Goal: Task Accomplishment & Management: Use online tool/utility

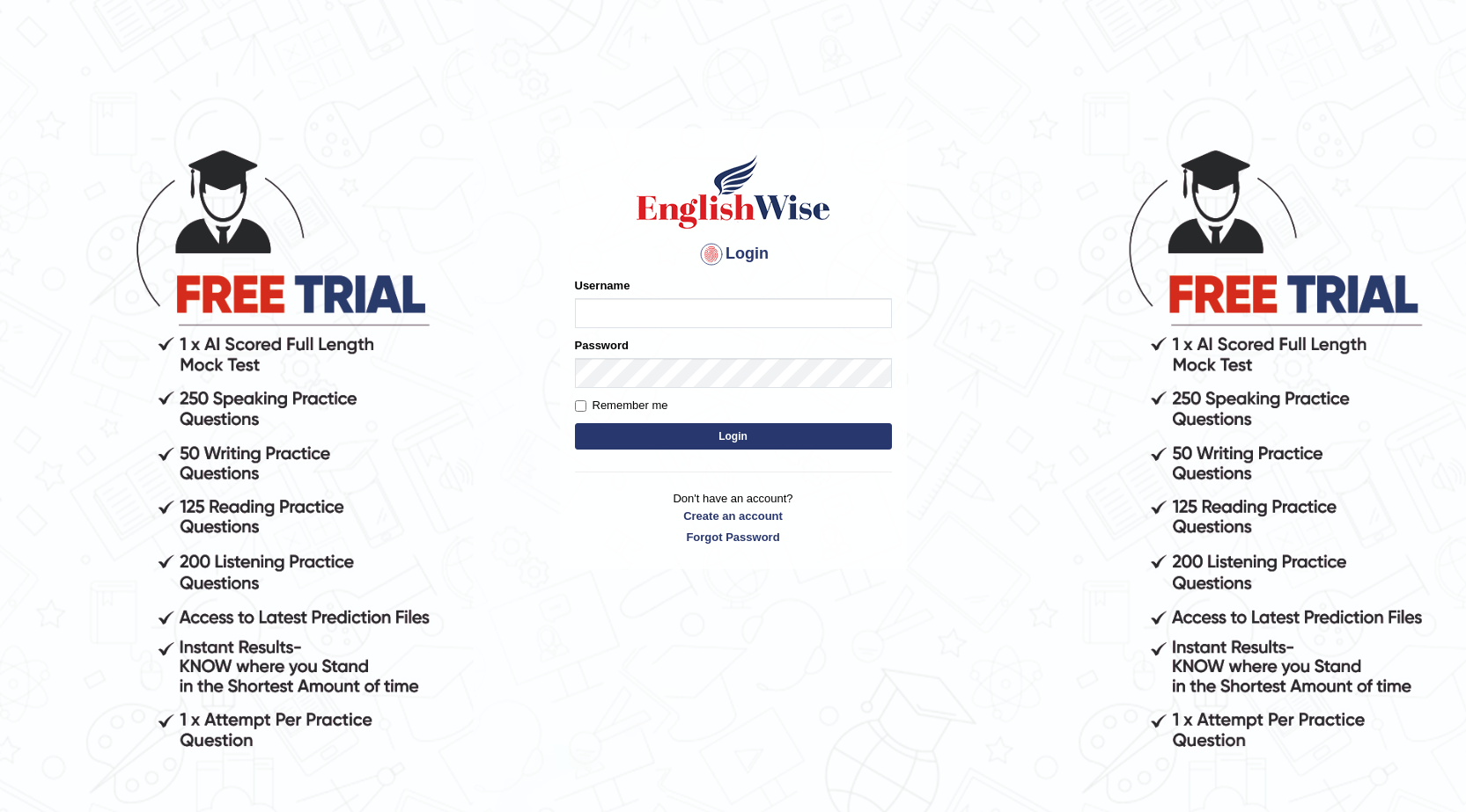
click at [592, 289] on label "Username" at bounding box center [602, 285] width 55 height 17
click at [592, 298] on input "Username" at bounding box center [733, 313] width 317 height 30
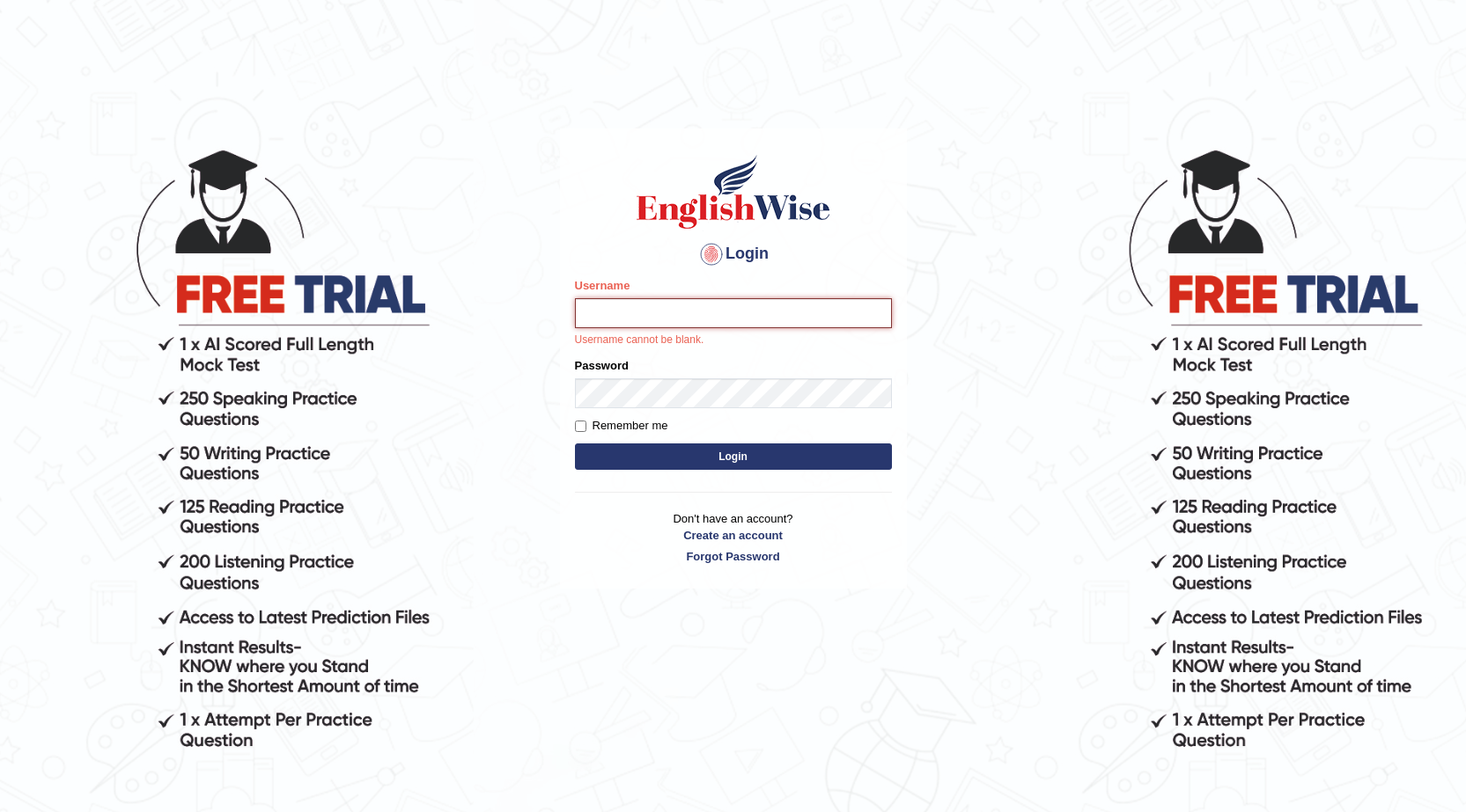
click at [591, 310] on input "Username" at bounding box center [733, 313] width 317 height 30
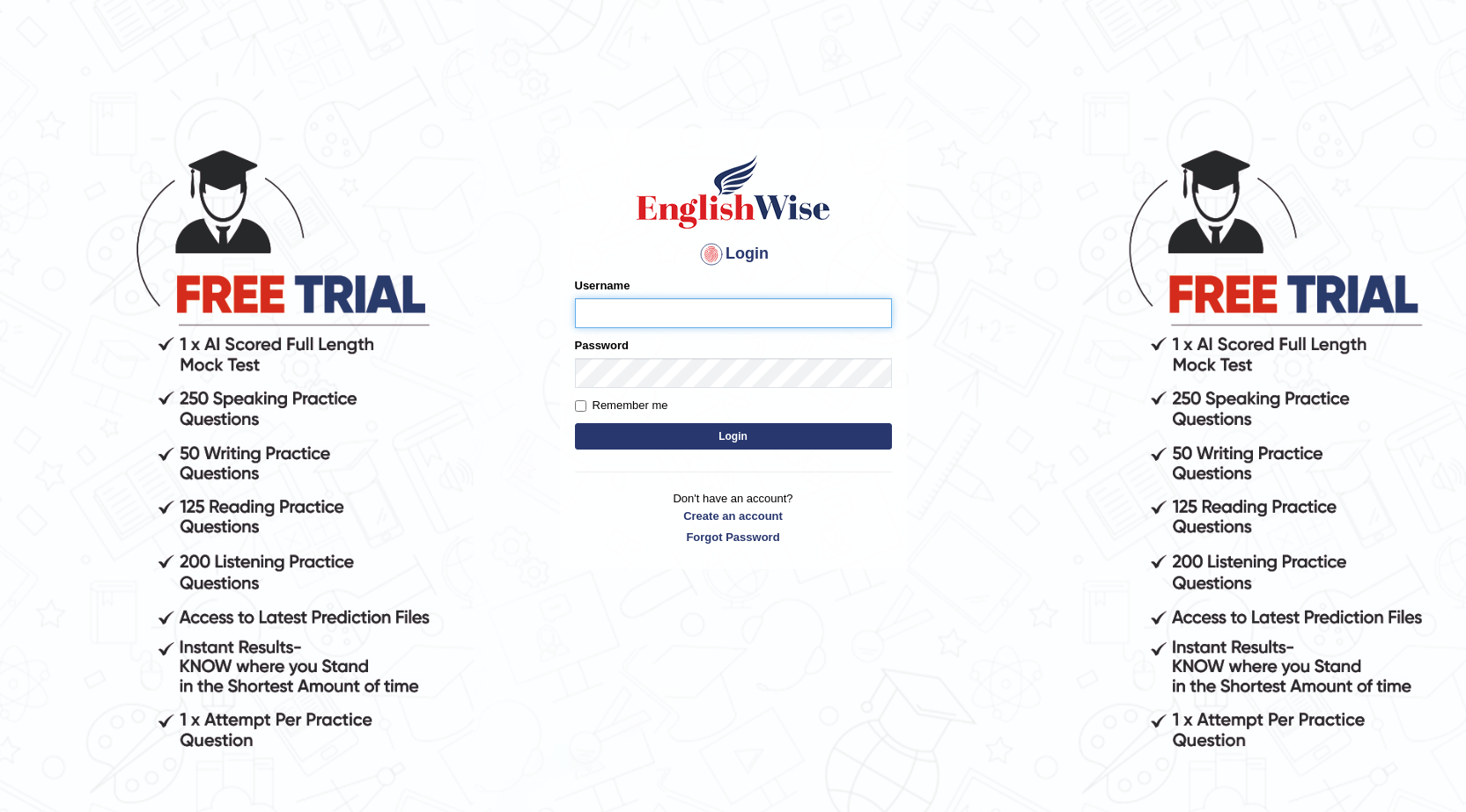
click at [677, 298] on input "Username" at bounding box center [733, 313] width 317 height 30
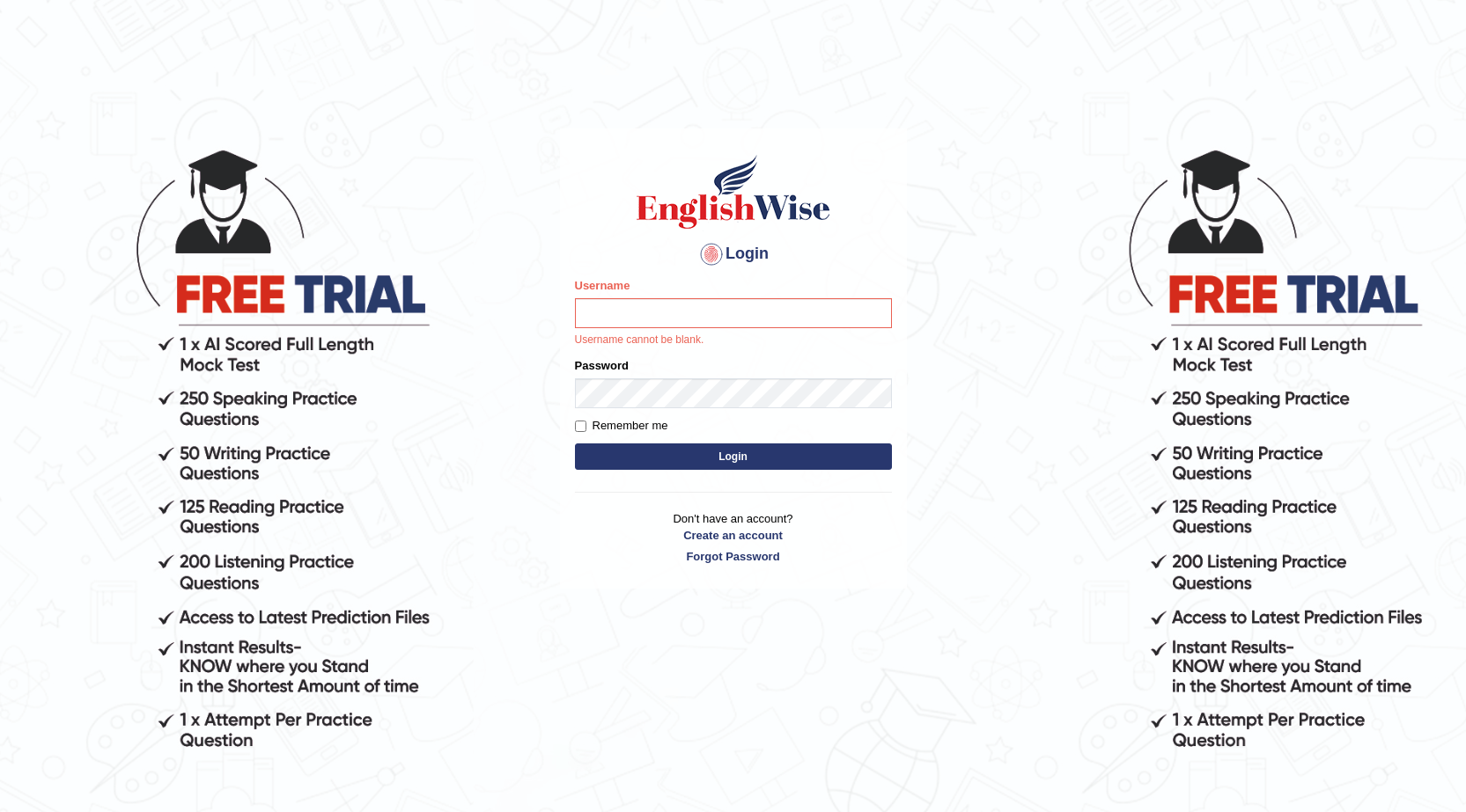
click at [678, 296] on div "Username Username cannot be blank." at bounding box center [733, 312] width 317 height 71
click at [674, 305] on input "Username" at bounding box center [733, 313] width 317 height 30
click at [717, 314] on input "Username" at bounding box center [733, 313] width 317 height 30
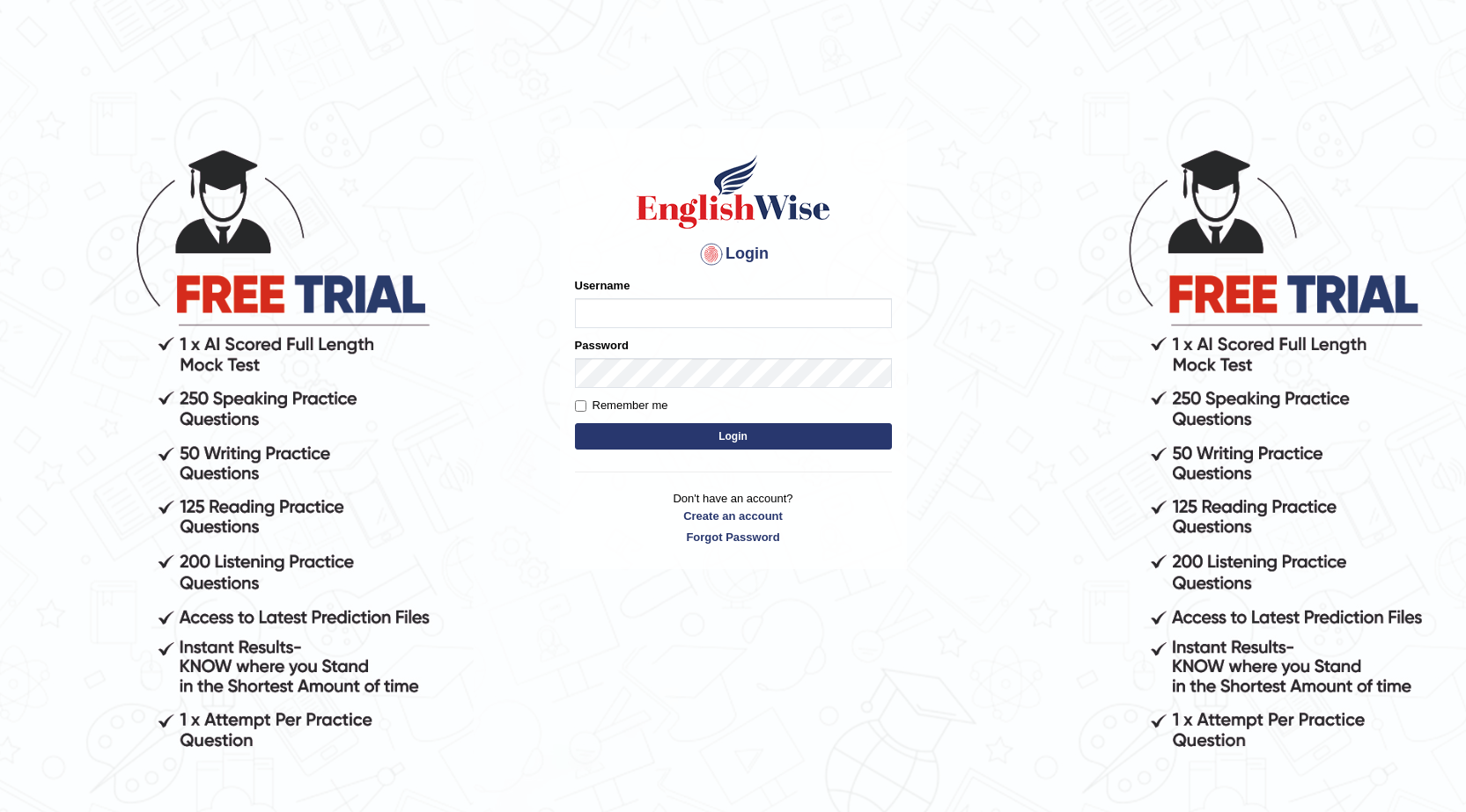
click at [690, 341] on div "Password" at bounding box center [733, 362] width 317 height 51
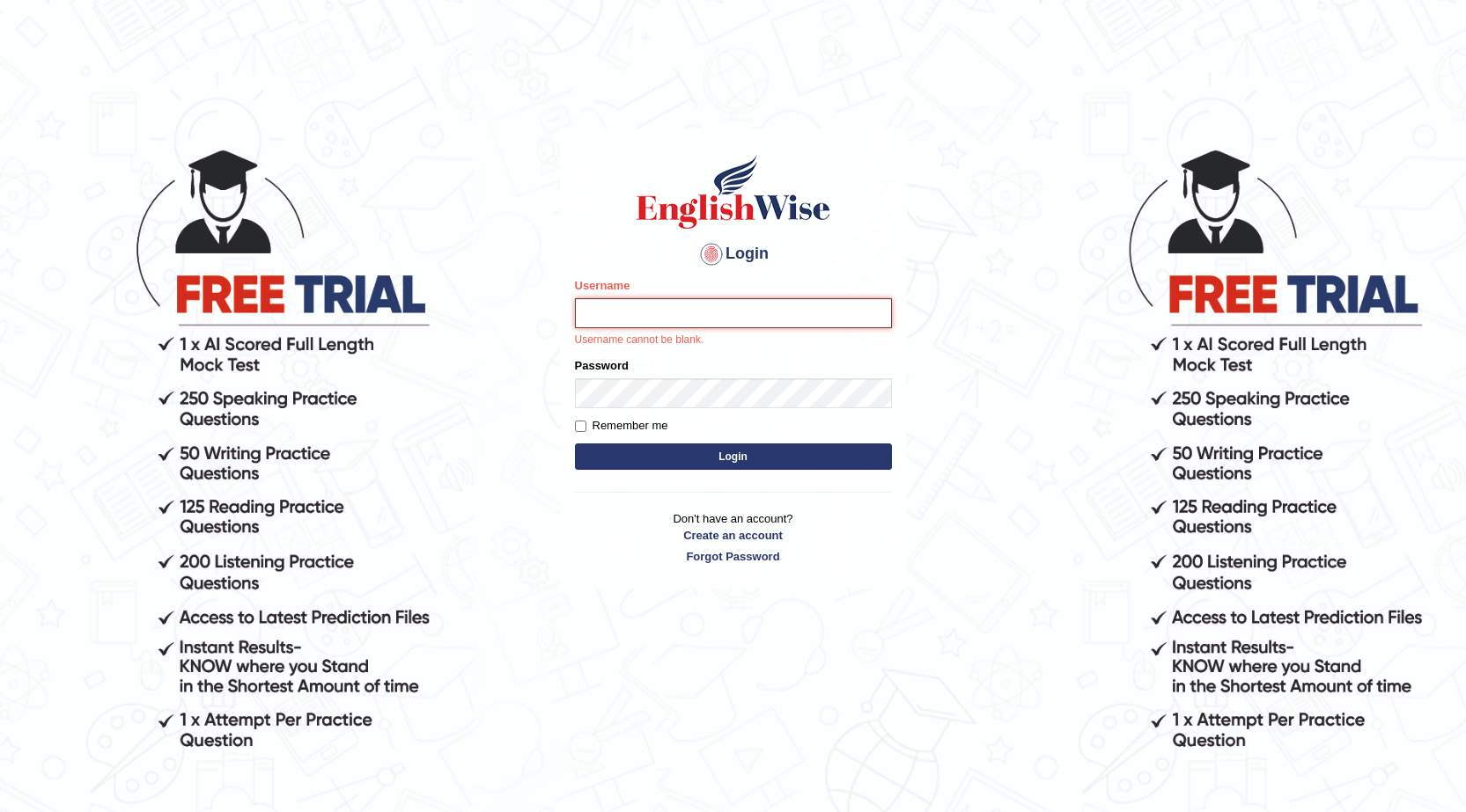
click at [686, 323] on input "Username" at bounding box center [733, 313] width 317 height 30
type input "subashrubi"
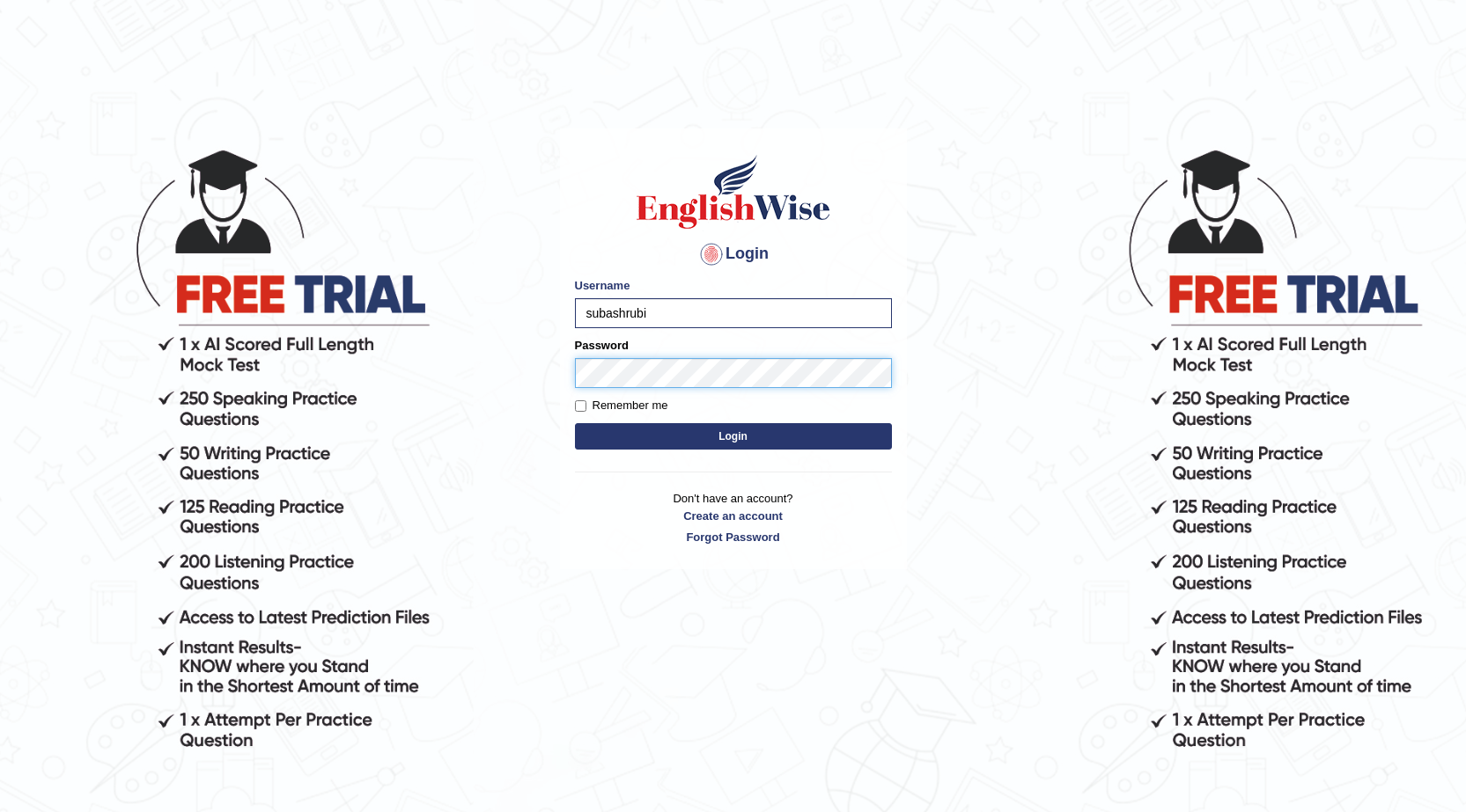
click at [575, 423] on button "Login" at bounding box center [733, 436] width 317 height 26
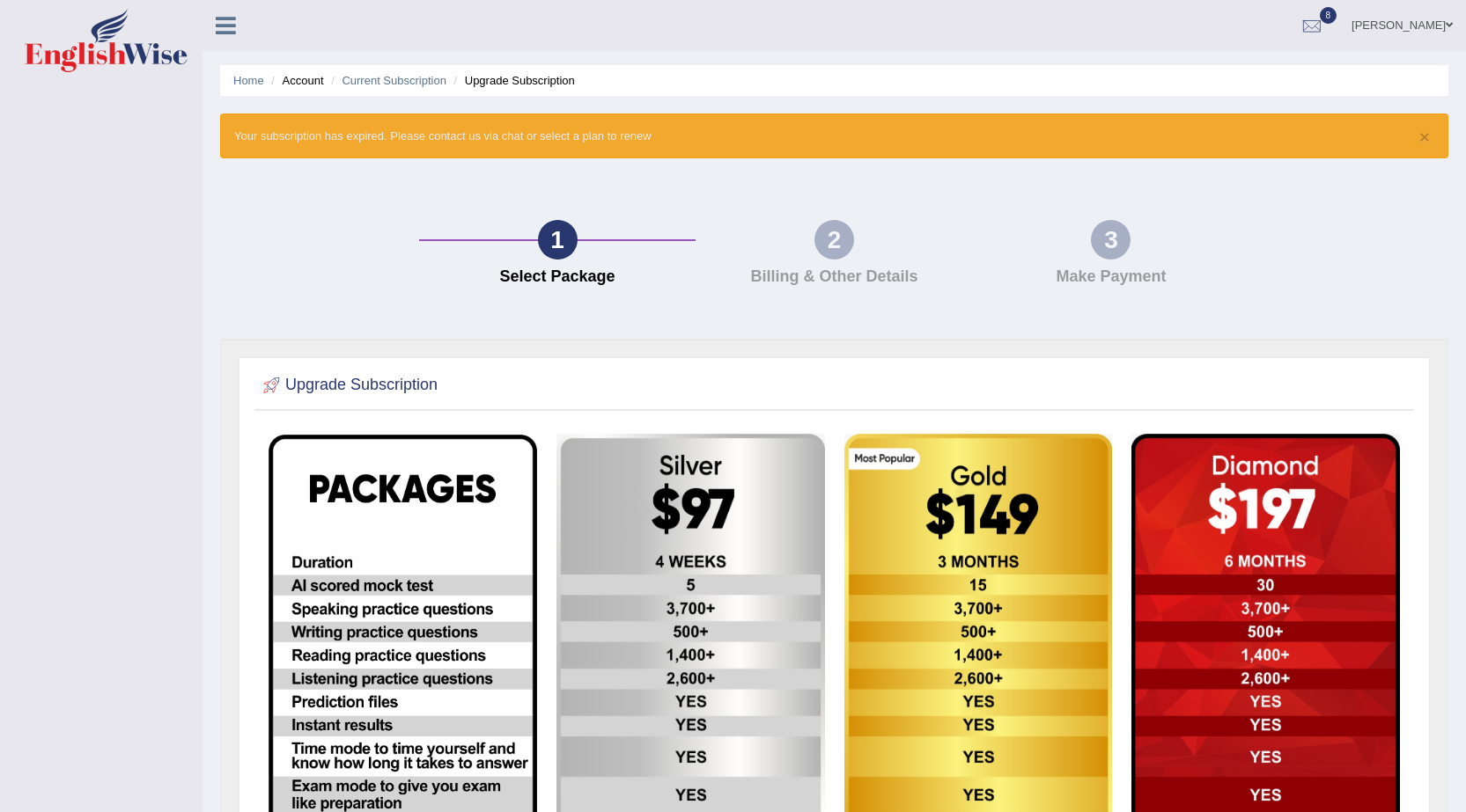
click at [545, 77] on li "Upgrade Subscription" at bounding box center [512, 80] width 125 height 17
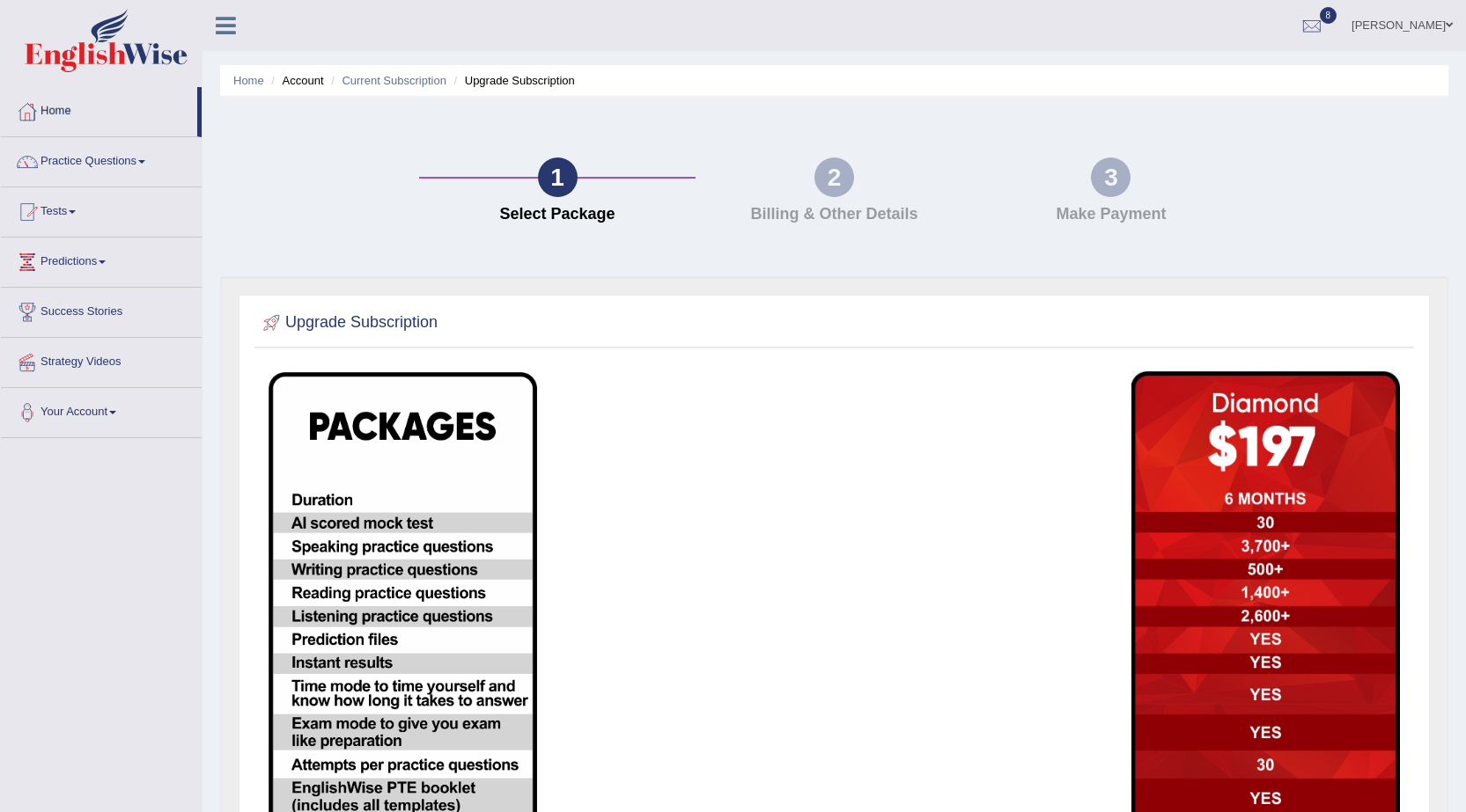
click at [74, 104] on link "Home" at bounding box center [99, 109] width 196 height 44
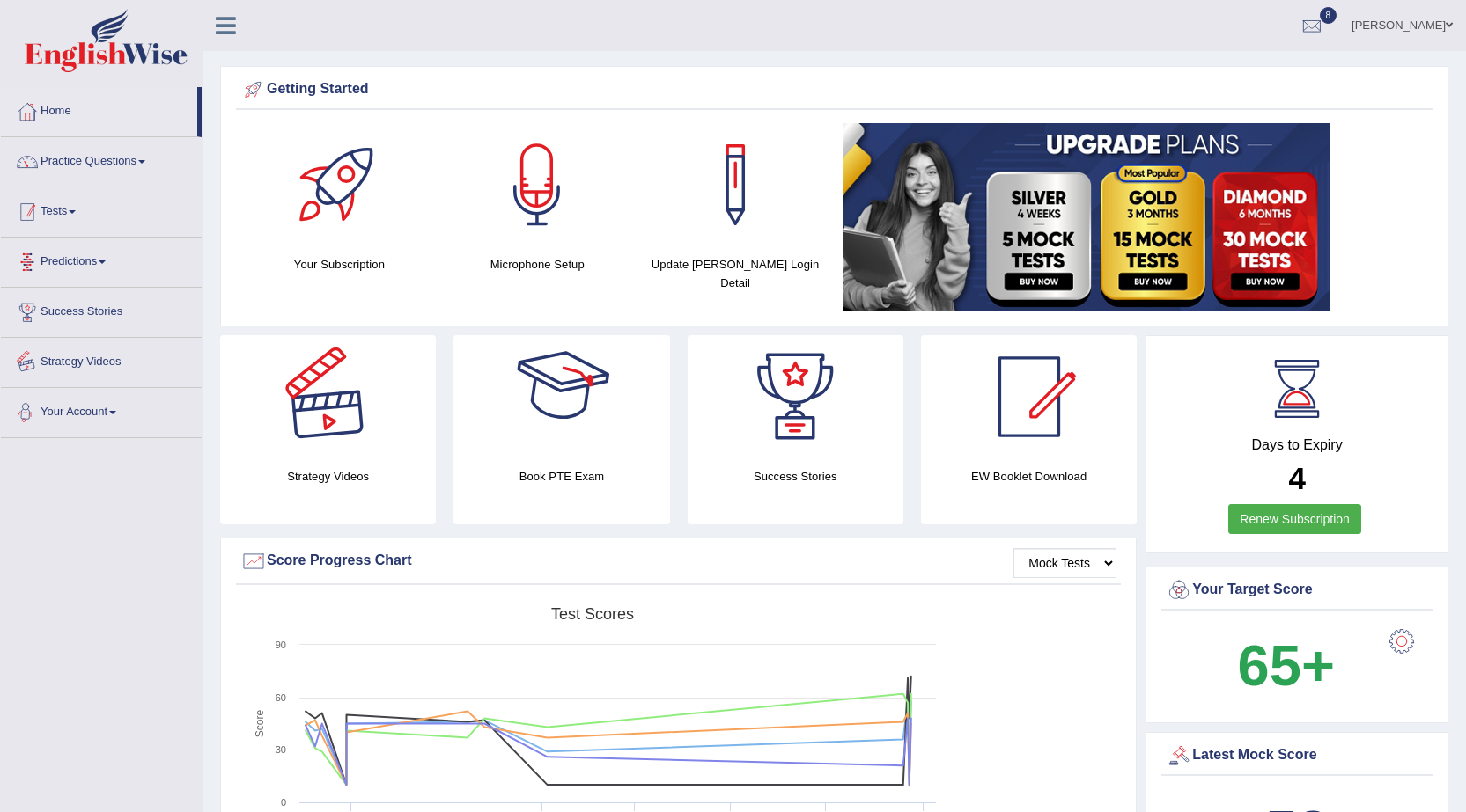
click at [70, 215] on link "Tests" at bounding box center [101, 209] width 201 height 44
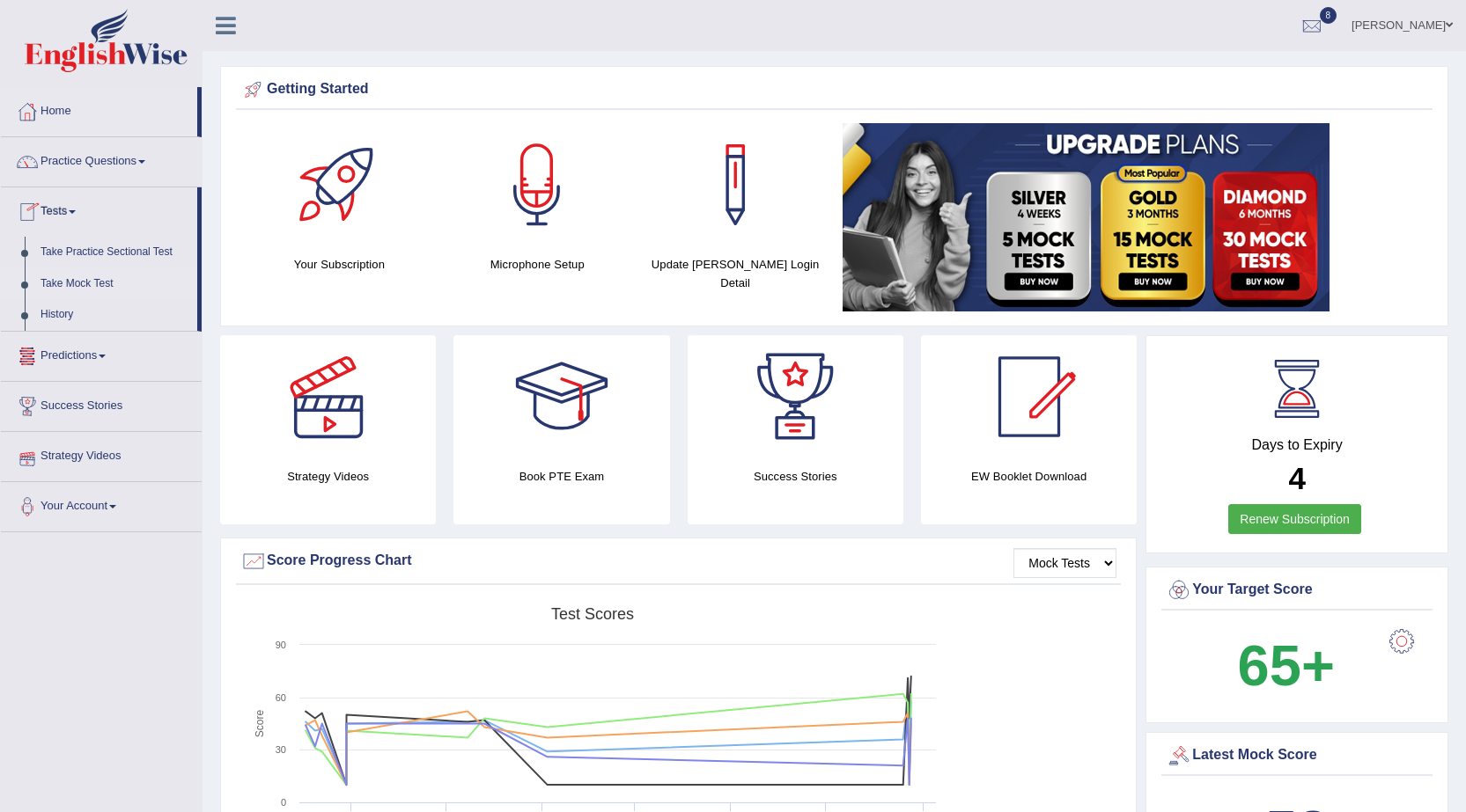
click at [81, 279] on link "Take Mock Test" at bounding box center [115, 284] width 164 height 32
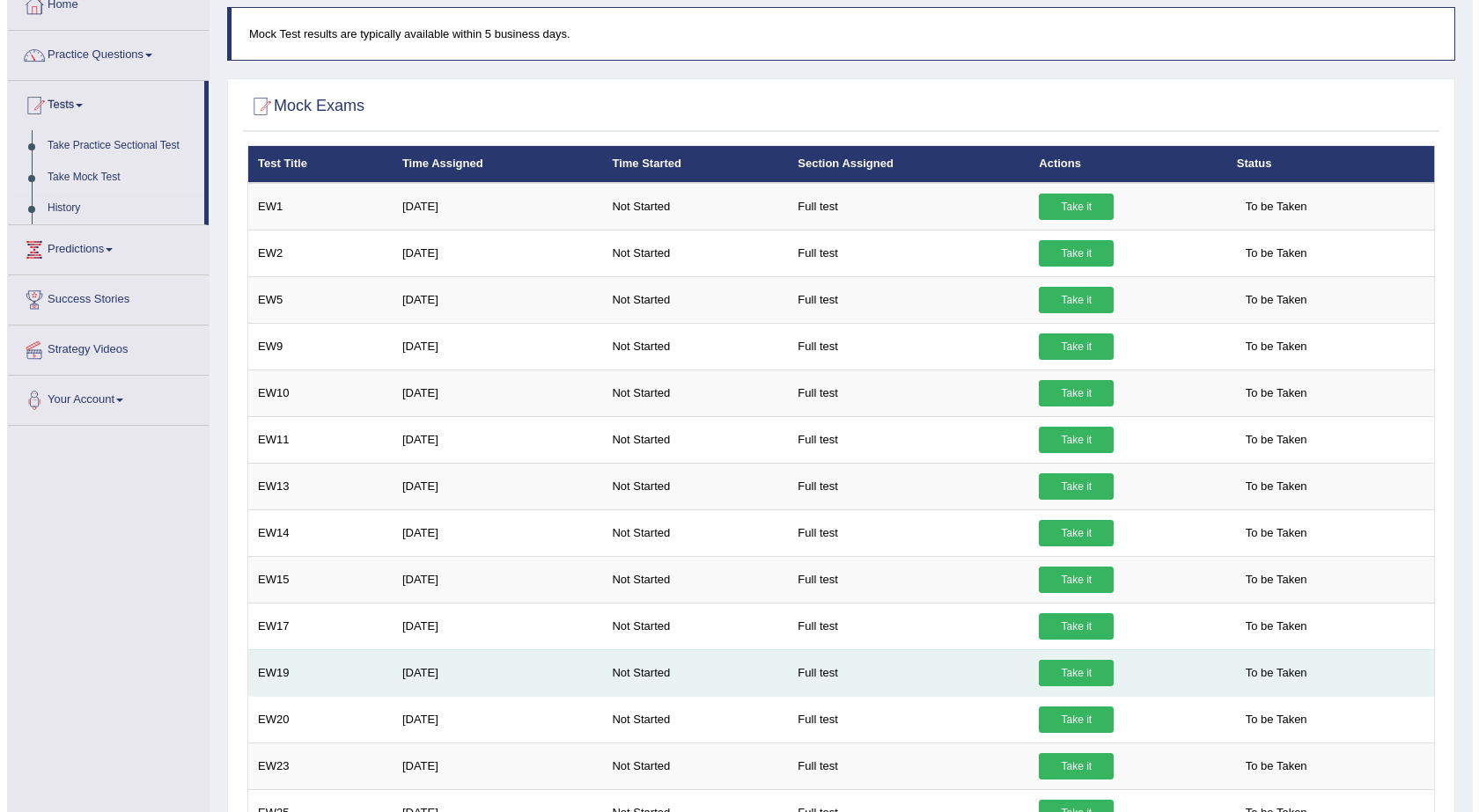
scroll to position [704, 0]
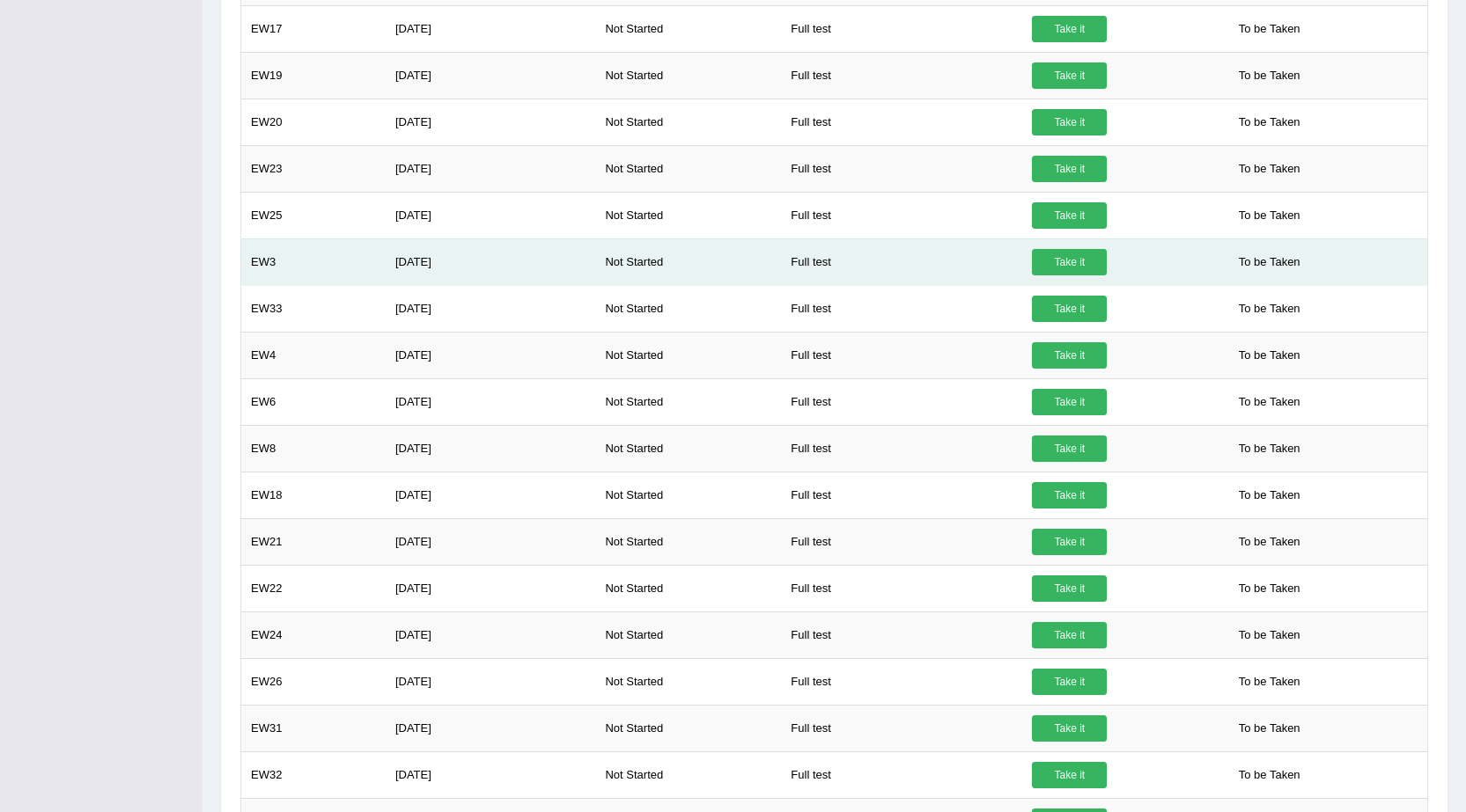
click at [466, 259] on td "Aug 11, 2025" at bounding box center [491, 262] width 211 height 47
click at [1062, 257] on link "Take it" at bounding box center [1069, 261] width 75 height 26
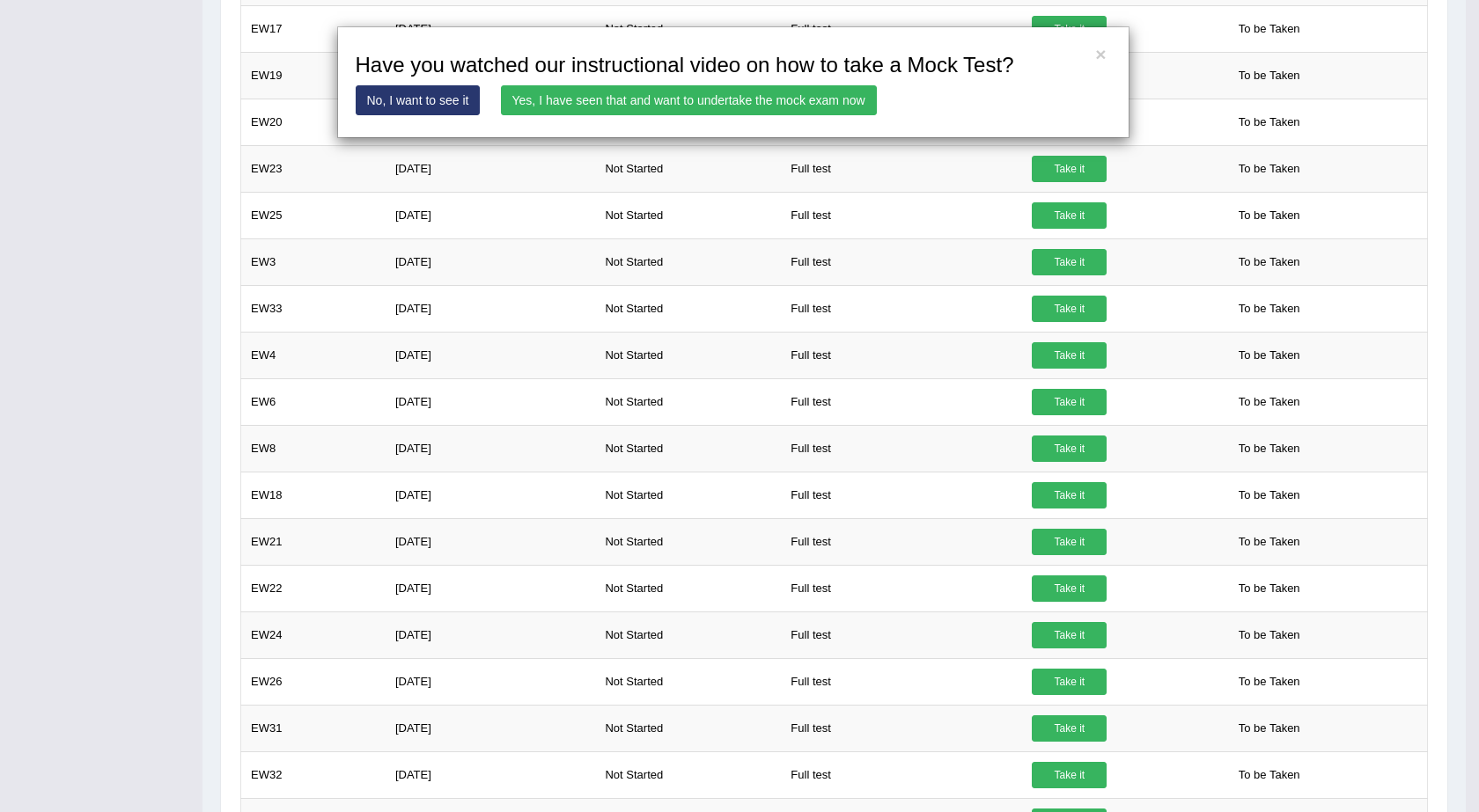
click at [696, 87] on link "Yes, I have seen that and want to undertake the mock exam now" at bounding box center [689, 100] width 376 height 30
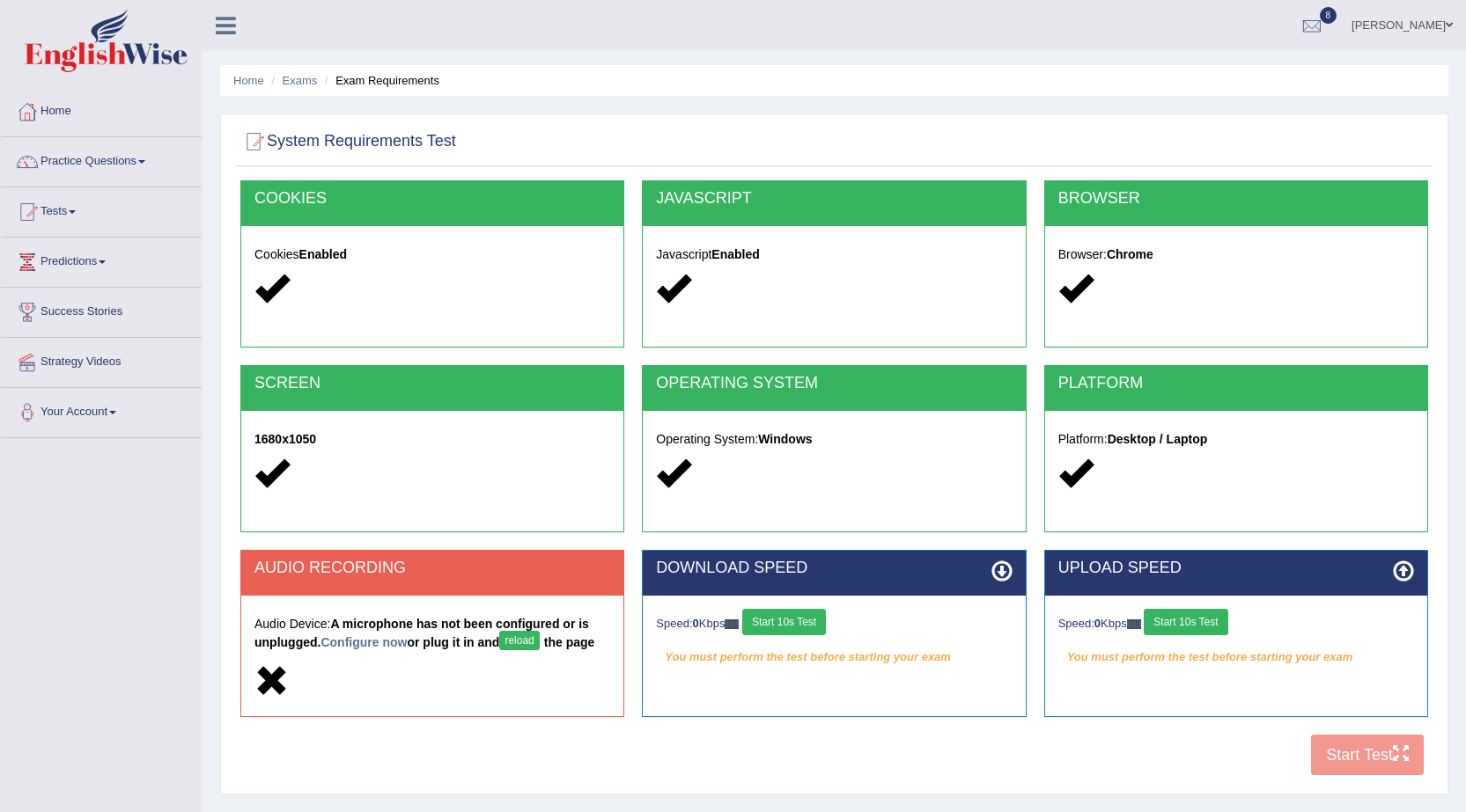
click at [539, 643] on button "reload" at bounding box center [519, 641] width 40 height 19
click at [366, 639] on link "Configure now" at bounding box center [363, 642] width 86 height 14
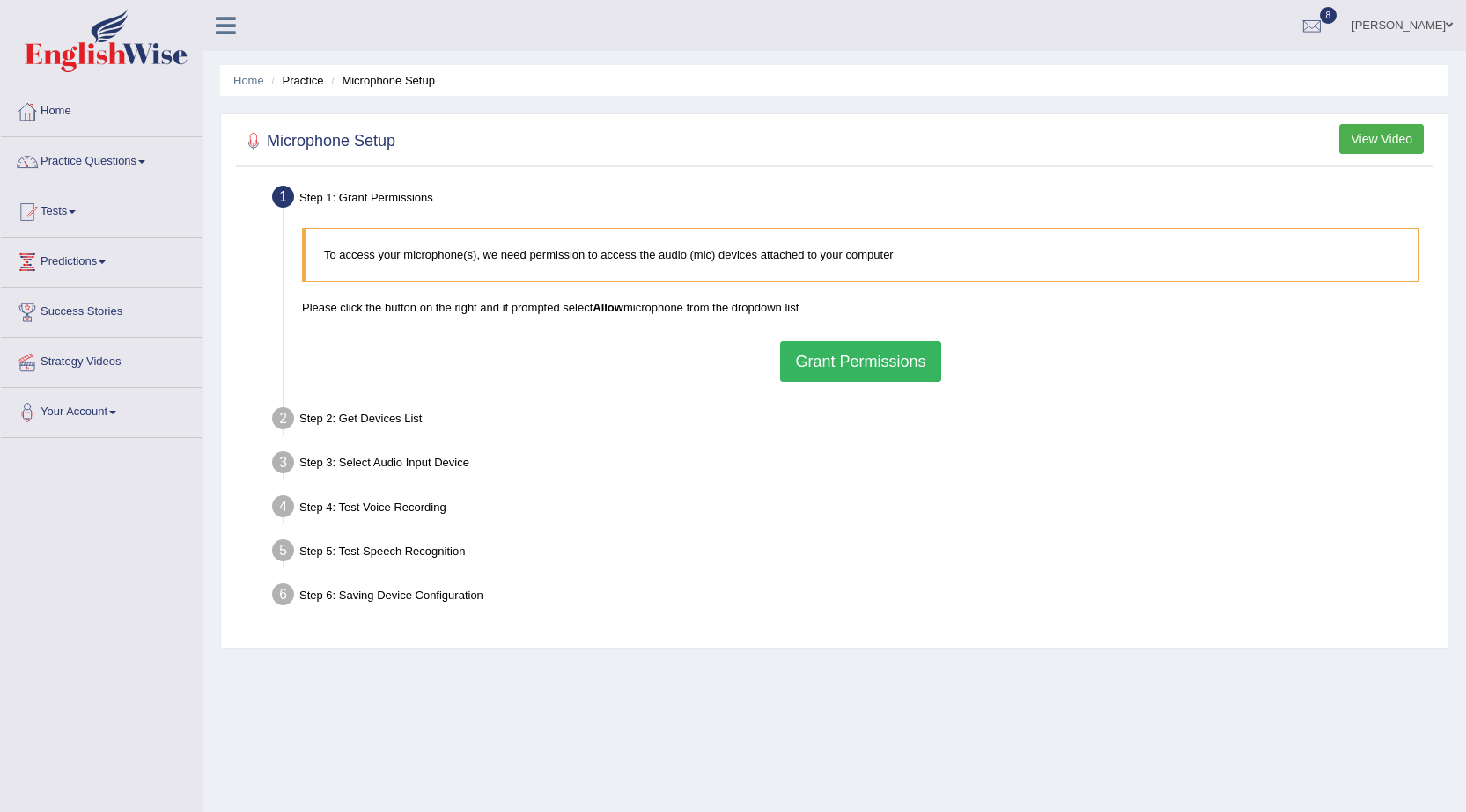
click at [811, 372] on button "Grant Permissions" at bounding box center [860, 362] width 160 height 41
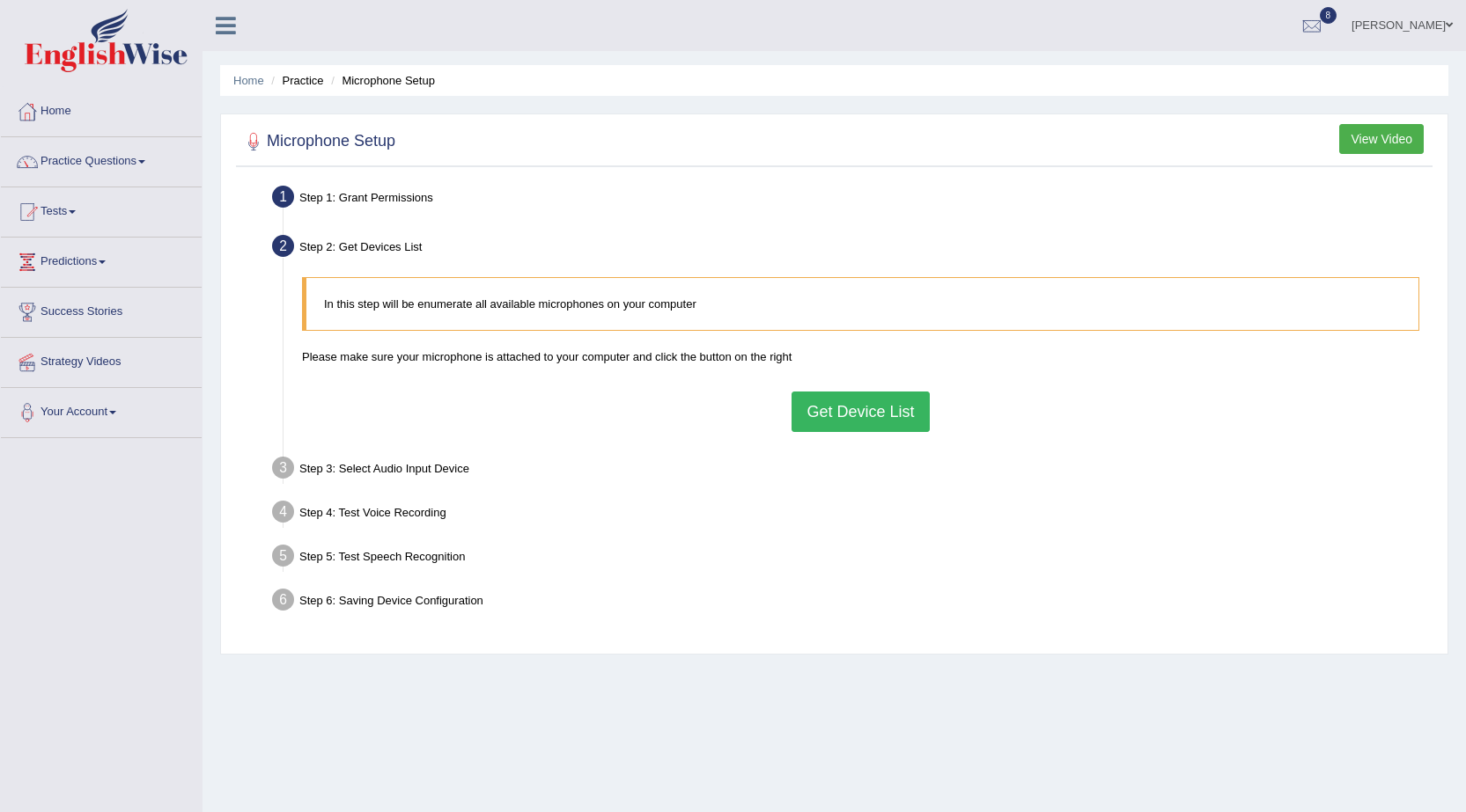
click at [821, 414] on button "Get Device List" at bounding box center [860, 412] width 137 height 41
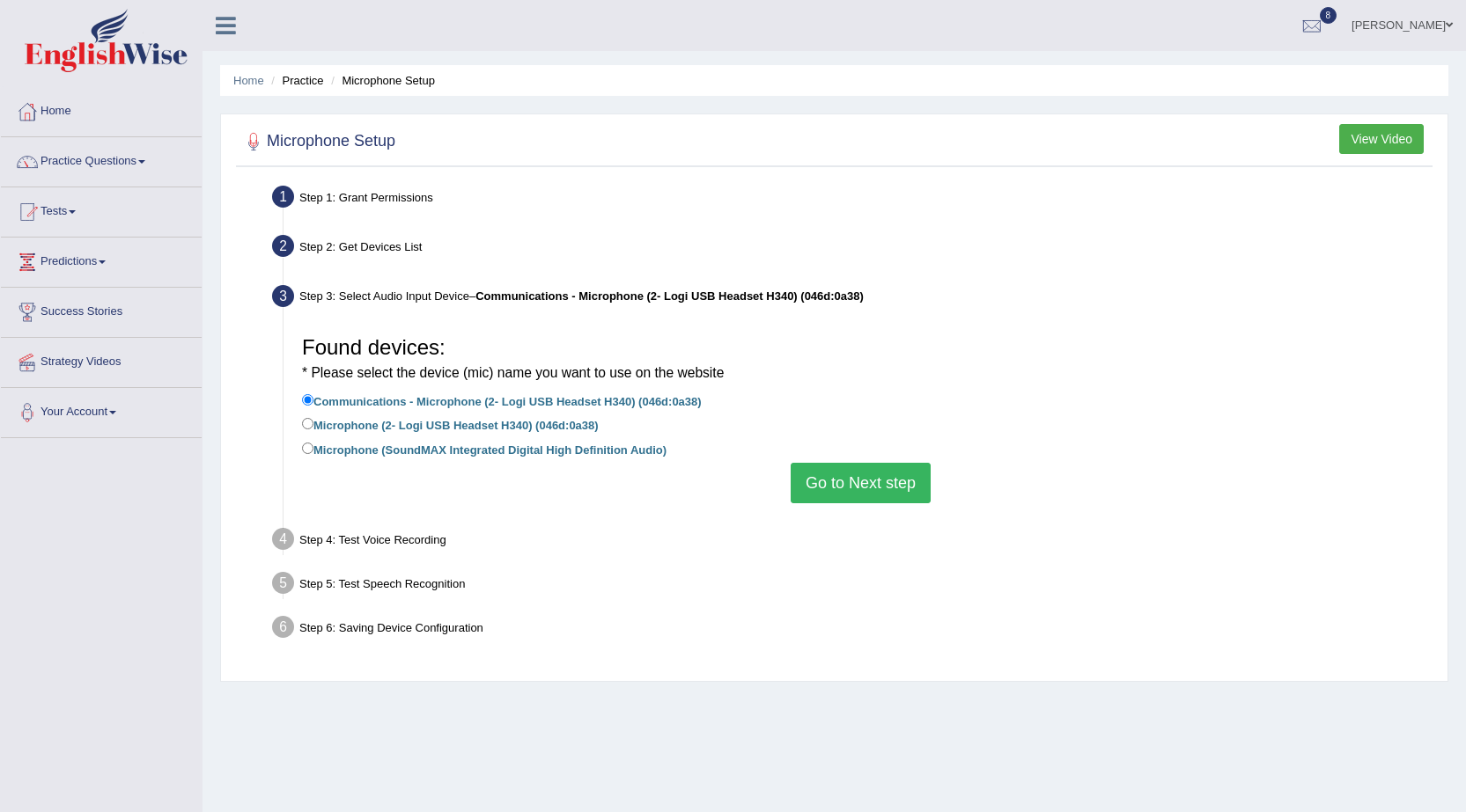
click at [362, 451] on label "Microphone (SoundMAX Integrated Digital High Definition Audio)" at bounding box center [484, 449] width 364 height 19
click at [314, 451] on input "Microphone (SoundMAX Integrated Digital High Definition Audio)" at bounding box center [308, 449] width 12 height 12
radio input "true"
click at [832, 470] on button "Go to Next step" at bounding box center [861, 484] width 140 height 41
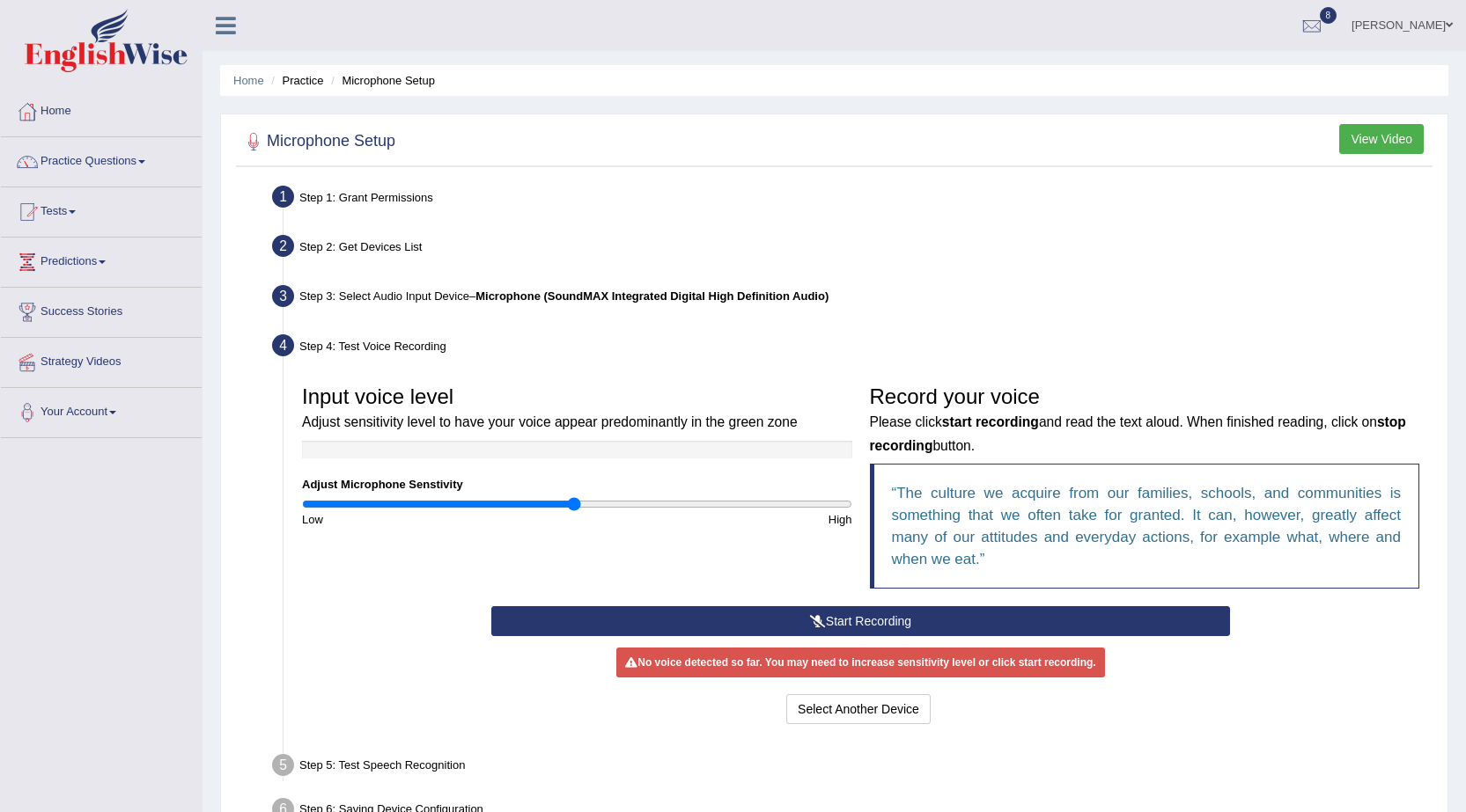
click at [802, 627] on button "Start Recording" at bounding box center [861, 621] width 738 height 30
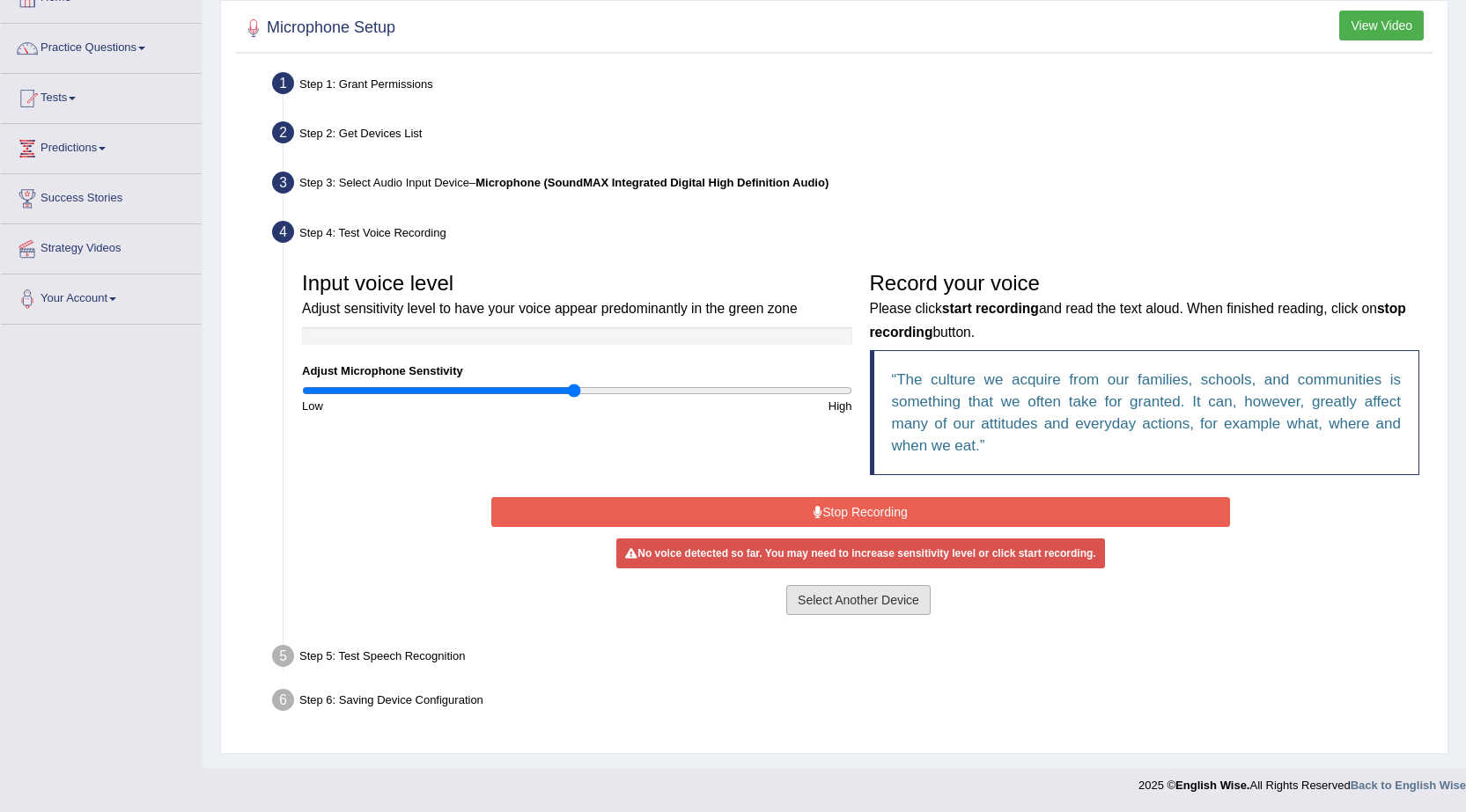
click at [815, 605] on button "Select Another Device" at bounding box center [858, 600] width 145 height 30
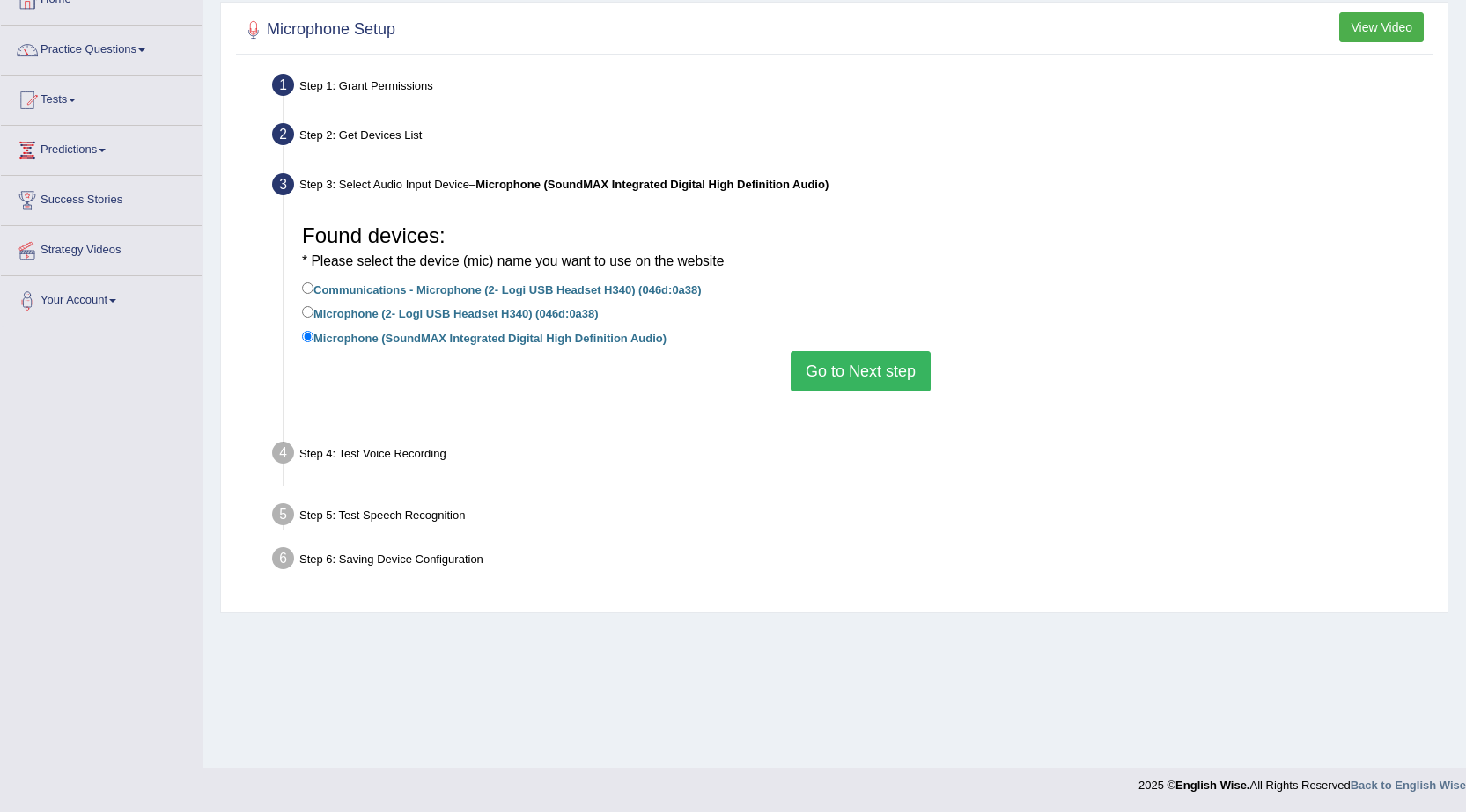
scroll to position [112, 0]
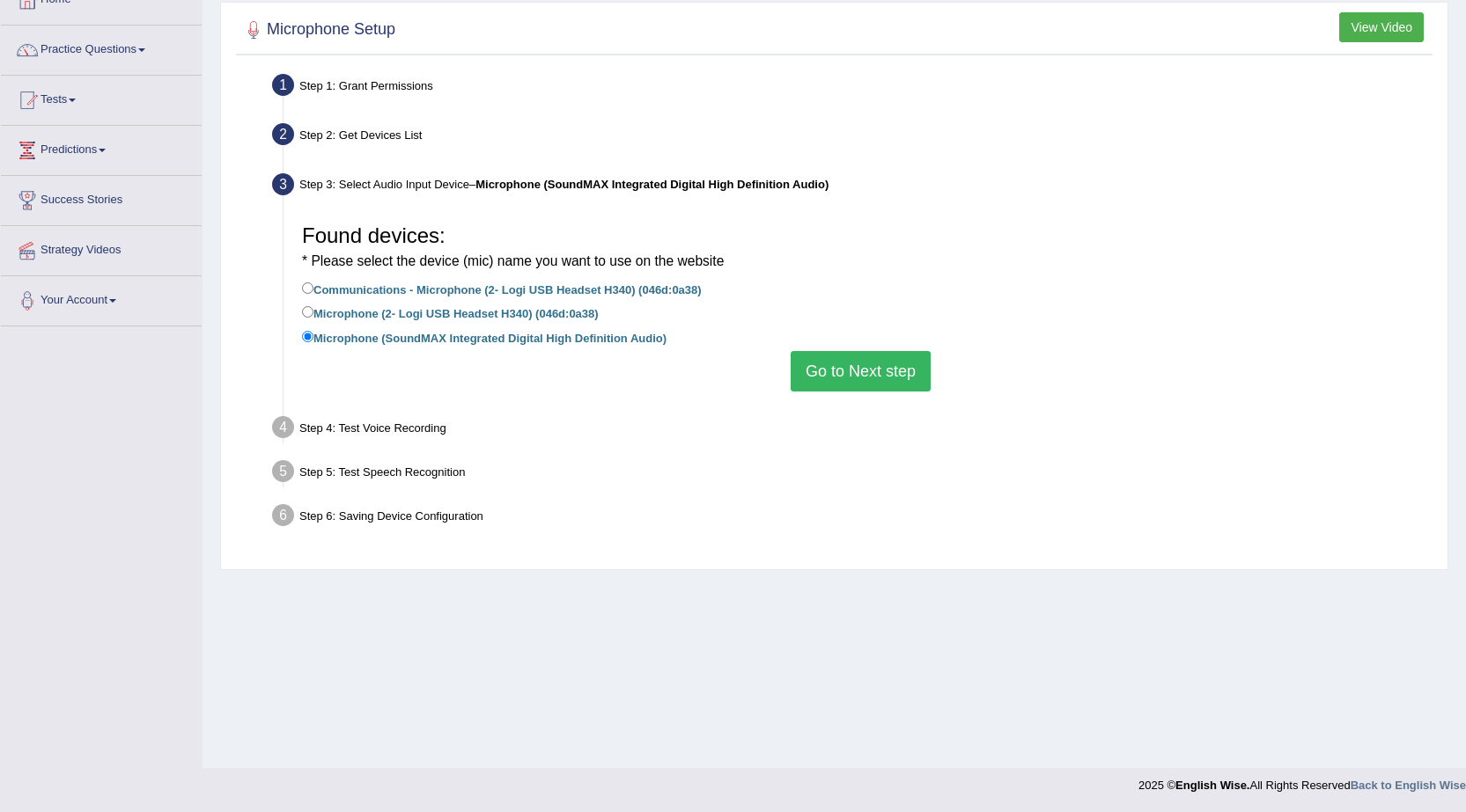
click at [324, 313] on label "Microphone (2- Logi USB Headset H340) (046d:0a38)" at bounding box center [450, 313] width 296 height 19
click at [314, 313] on input "Microphone (2- Logi USB Headset H340) (046d:0a38)" at bounding box center [308, 312] width 12 height 12
radio input "true"
click at [835, 365] on button "Go to Next step" at bounding box center [861, 372] width 140 height 41
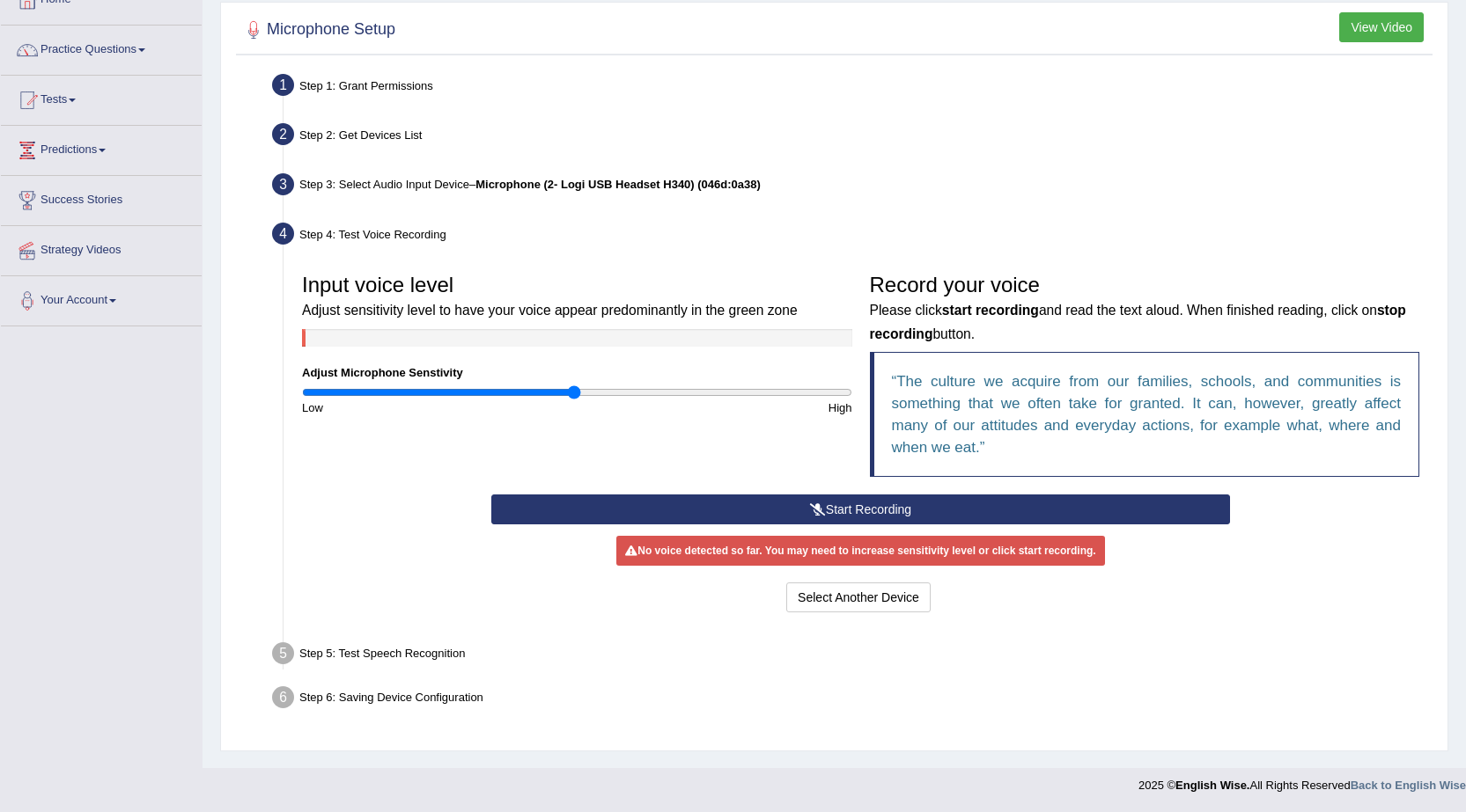
click at [826, 508] on button "Start Recording" at bounding box center [861, 509] width 738 height 30
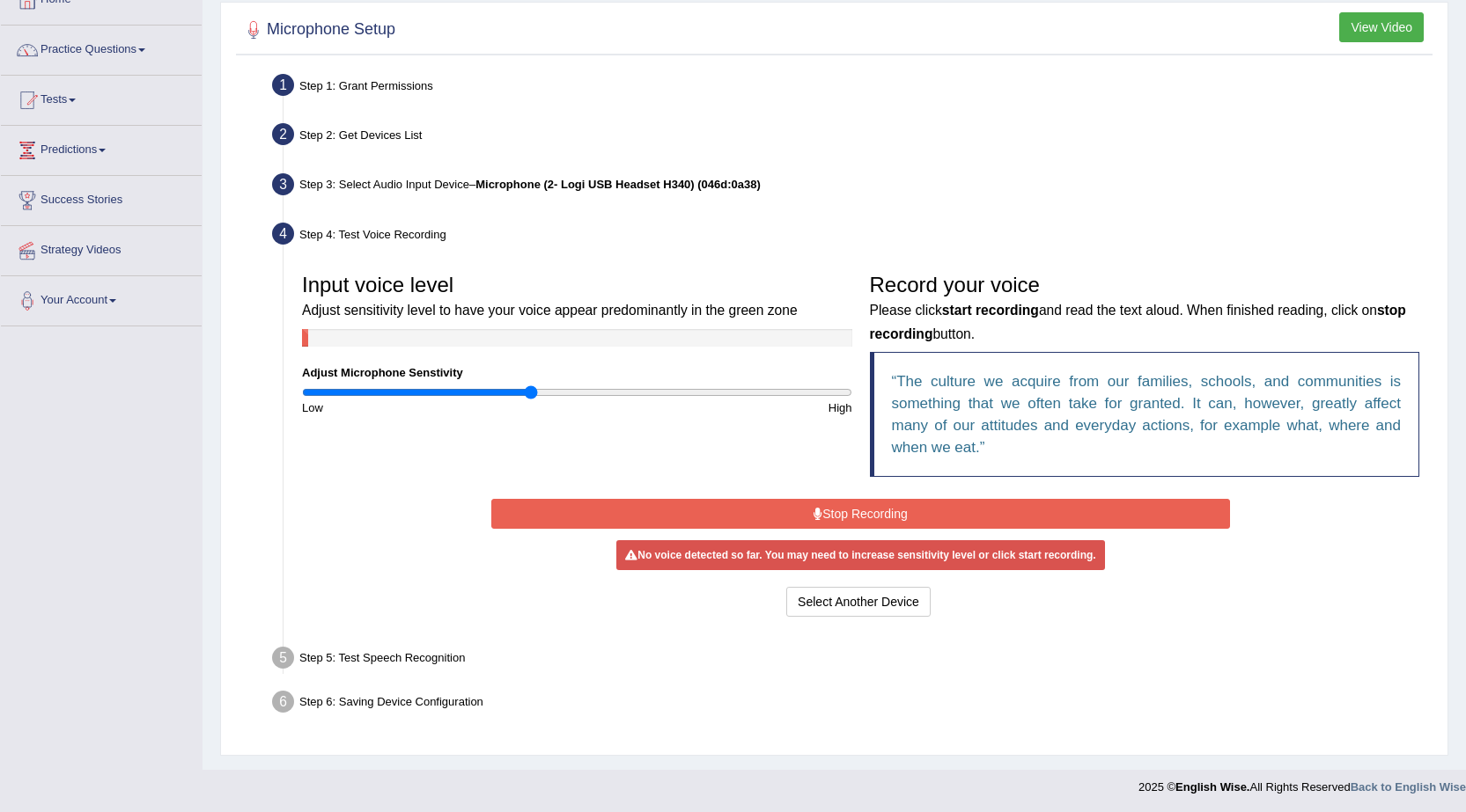
drag, startPoint x: 570, startPoint y: 393, endPoint x: 530, endPoint y: 393, distance: 40.0
click at [530, 393] on input "range" at bounding box center [577, 392] width 550 height 14
click at [898, 504] on button "Stop Recording" at bounding box center [861, 514] width 738 height 30
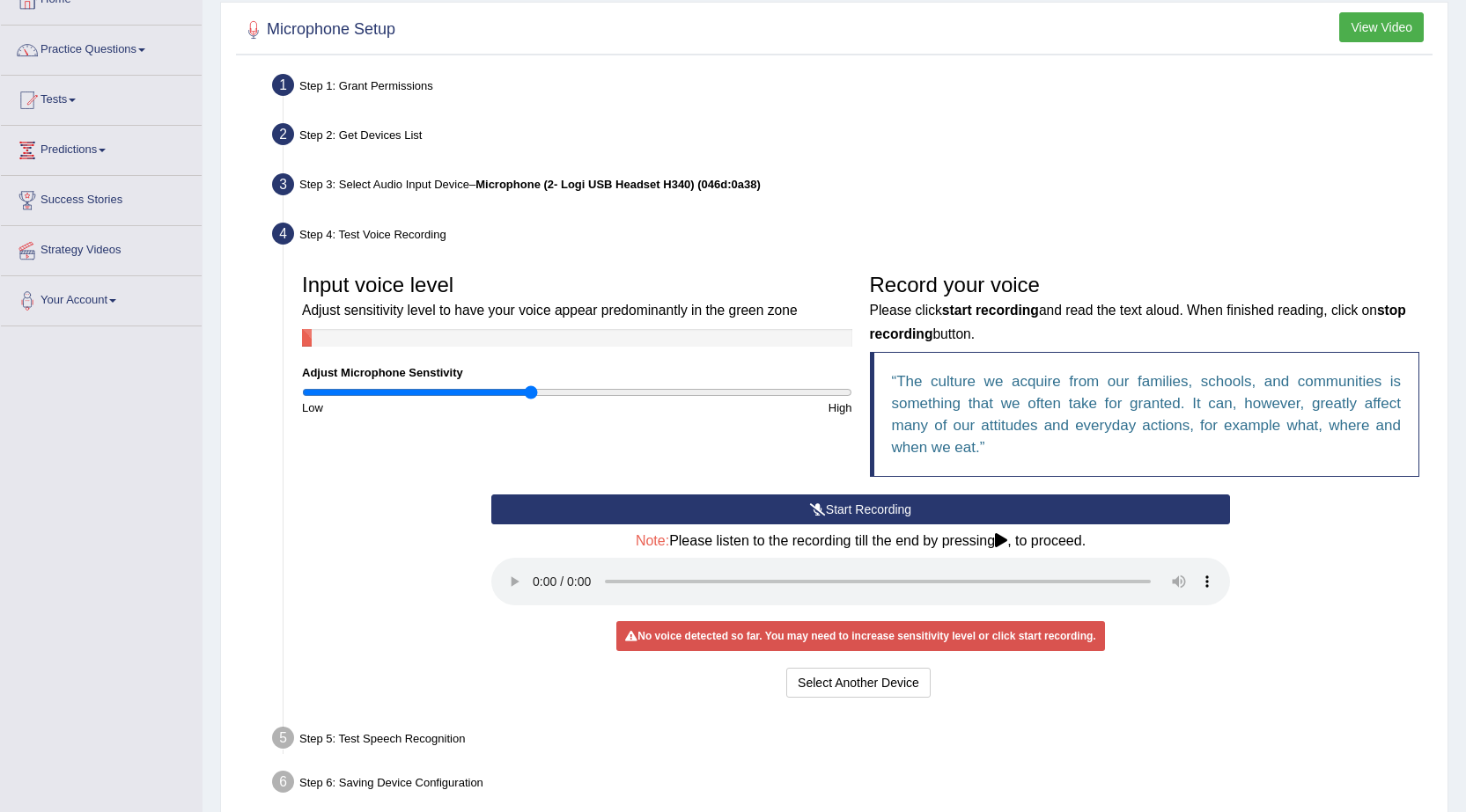
click at [886, 501] on button "Start Recording" at bounding box center [861, 509] width 738 height 30
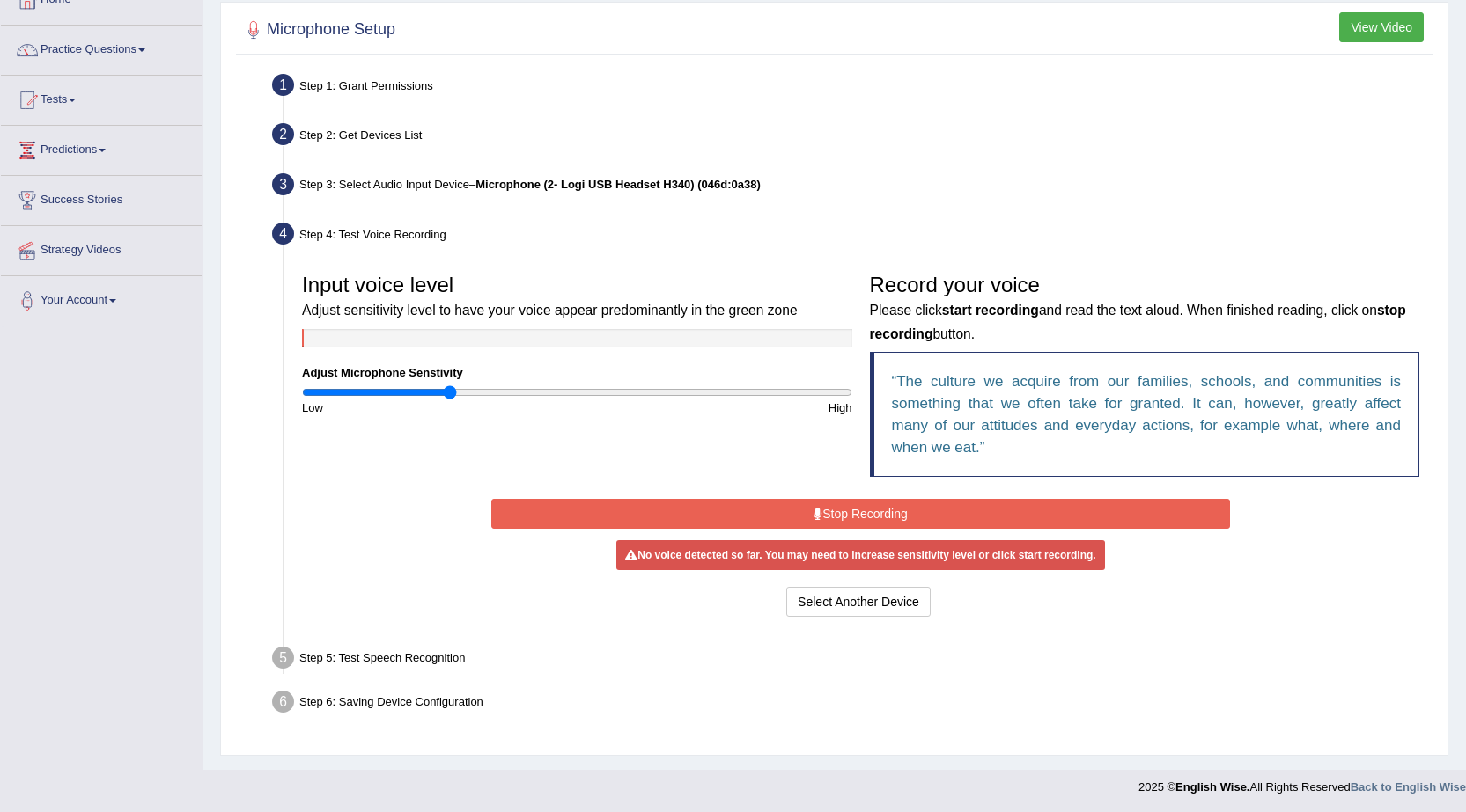
click at [448, 393] on input "range" at bounding box center [577, 392] width 550 height 14
click at [584, 399] on div "High" at bounding box center [719, 407] width 284 height 17
click at [586, 394] on input "range" at bounding box center [577, 392] width 550 height 14
click at [781, 521] on button "Stop Recording" at bounding box center [861, 514] width 738 height 30
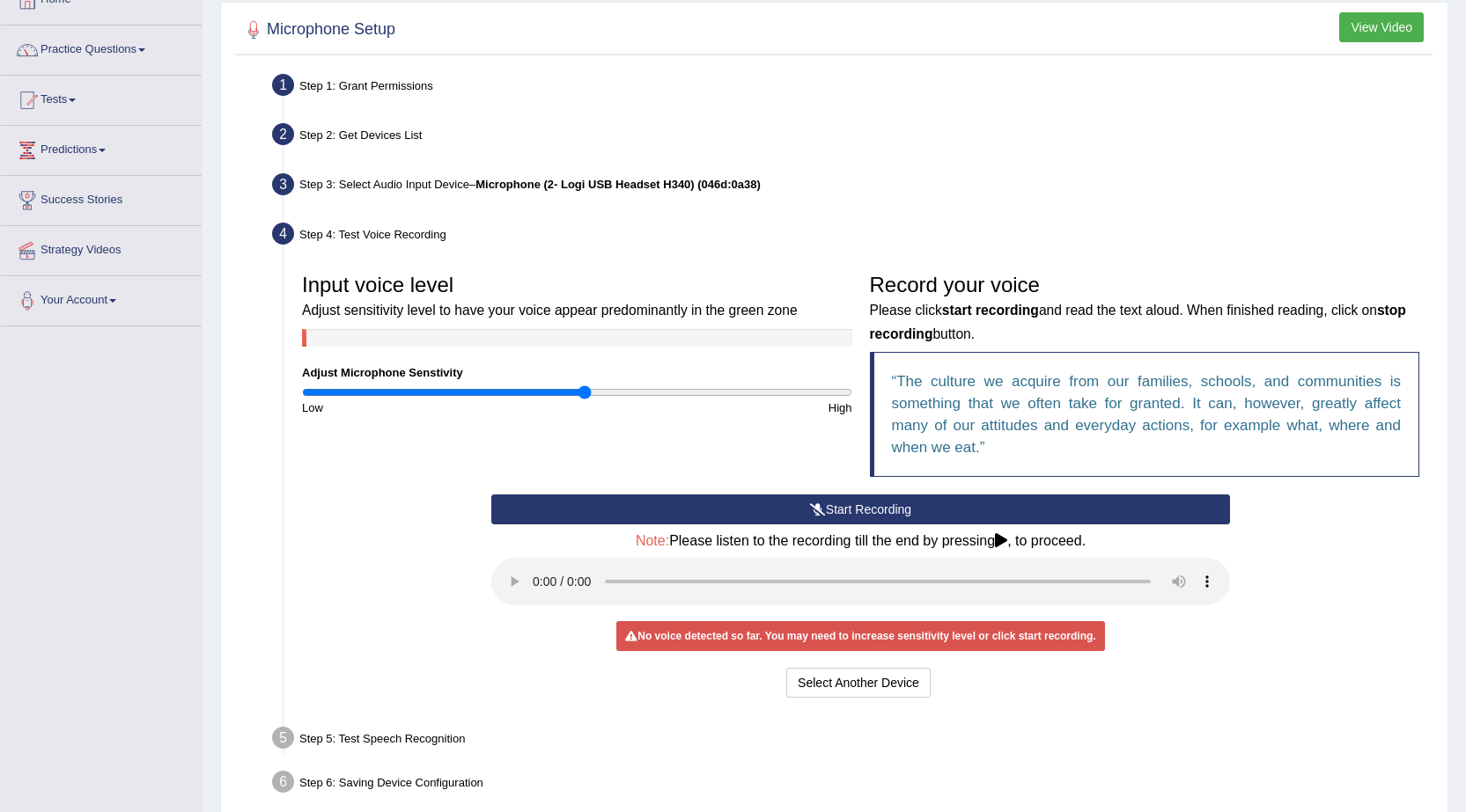
click at [821, 513] on icon at bounding box center [818, 509] width 16 height 13
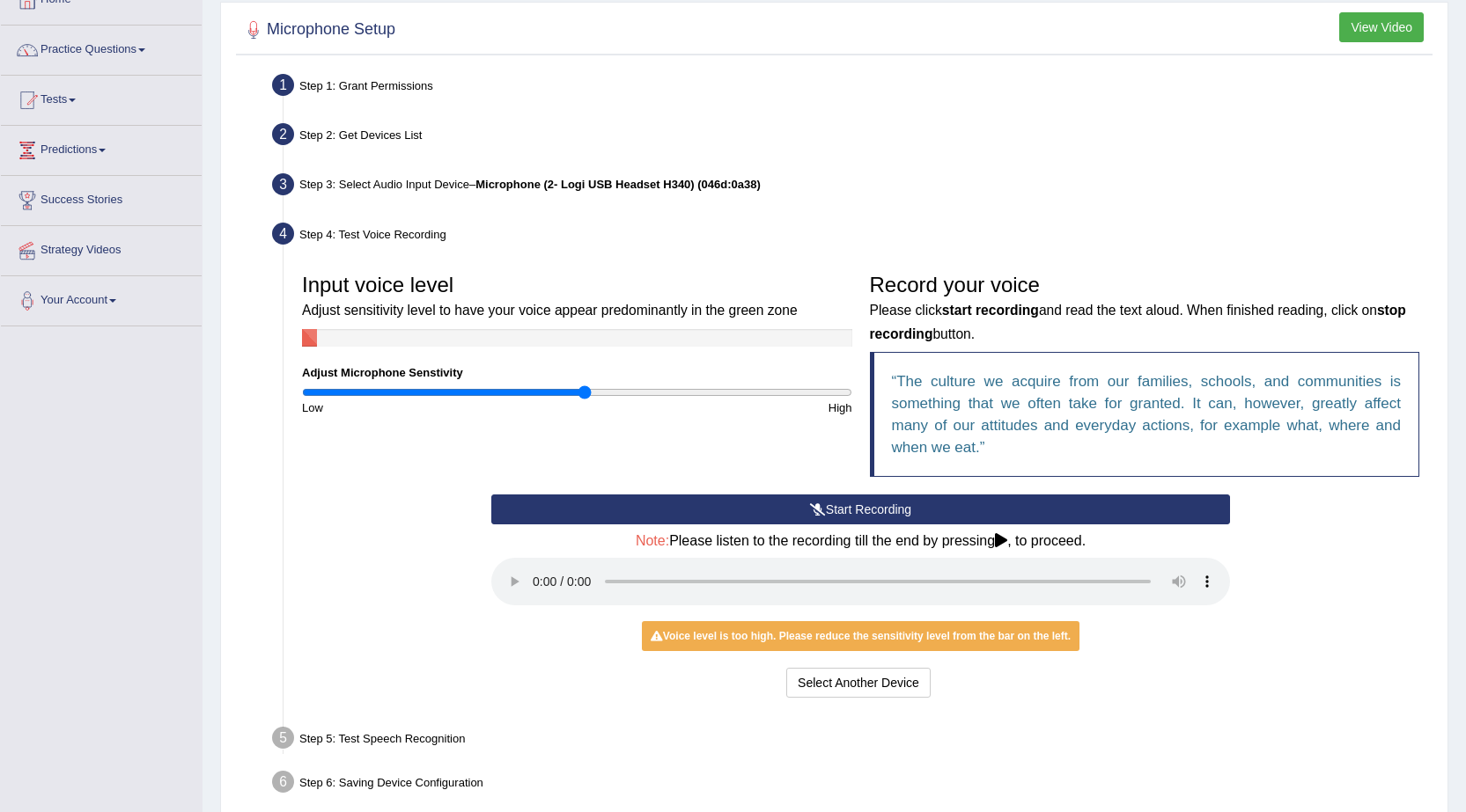
click at [637, 512] on button "Start Recording" at bounding box center [861, 509] width 738 height 30
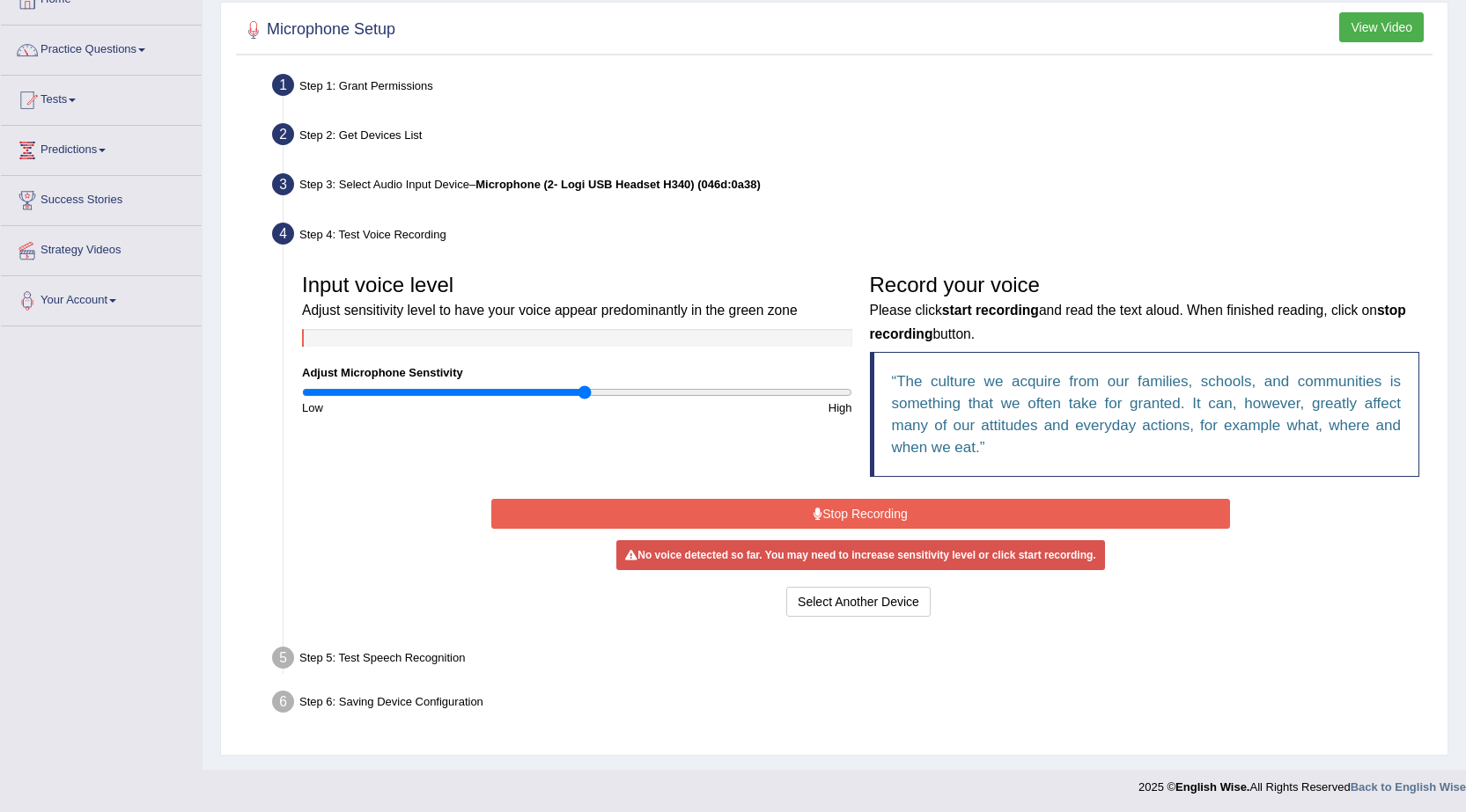
click at [730, 511] on button "Stop Recording" at bounding box center [861, 514] width 738 height 30
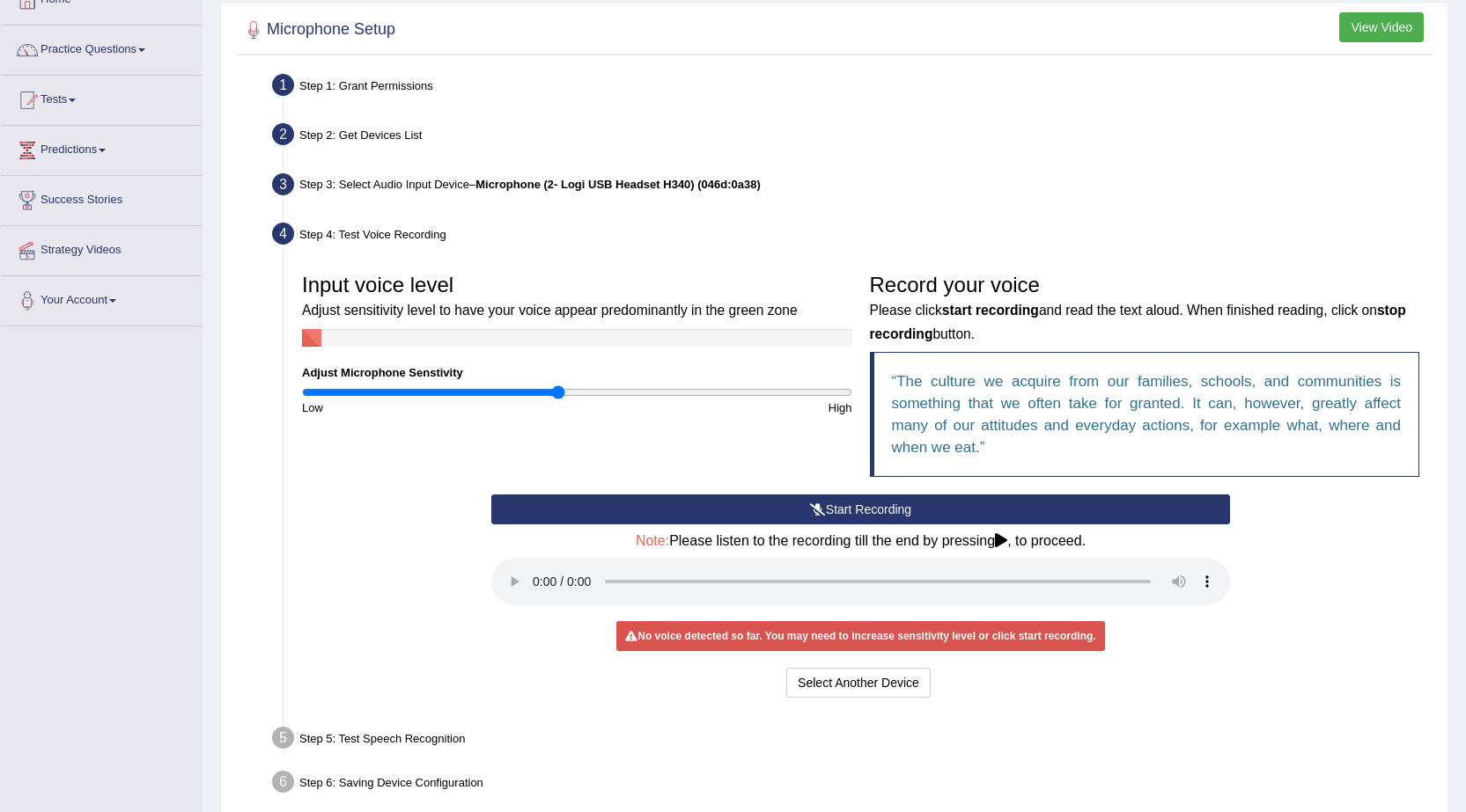
drag, startPoint x: 577, startPoint y: 395, endPoint x: 557, endPoint y: 395, distance: 20.0
type input "0.94"
click at [557, 395] on input "range" at bounding box center [577, 392] width 550 height 14
click at [888, 674] on button "Select Another Device" at bounding box center [858, 683] width 145 height 30
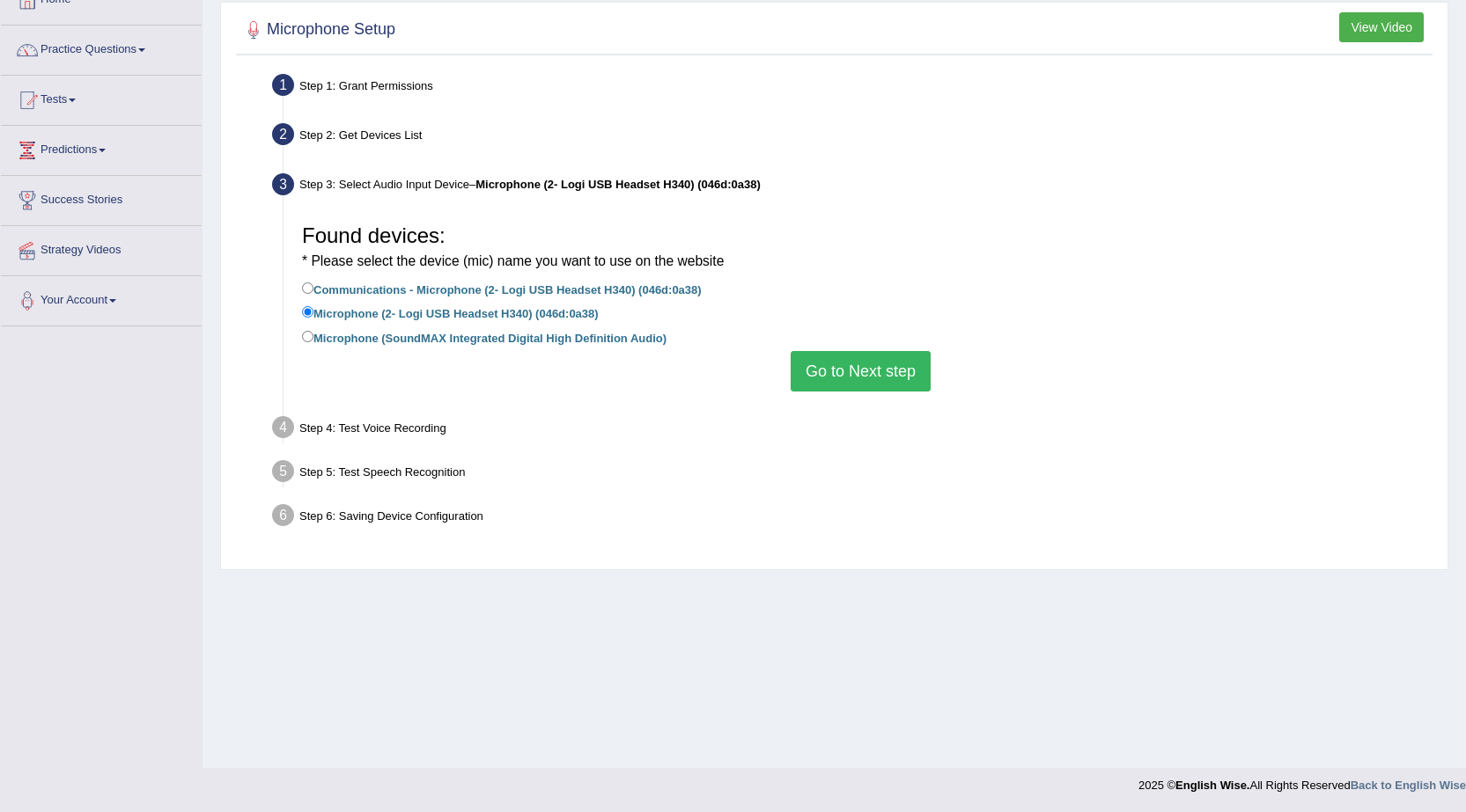
click at [380, 288] on label "Communications - Microphone (2- Logi USB Headset H340) (046d:0a38)" at bounding box center [501, 288] width 399 height 19
click at [314, 288] on input "Communications - Microphone (2- Logi USB Headset H340) (046d:0a38)" at bounding box center [308, 288] width 12 height 12
radio input "true"
click at [888, 370] on button "Go to Next step" at bounding box center [861, 372] width 140 height 41
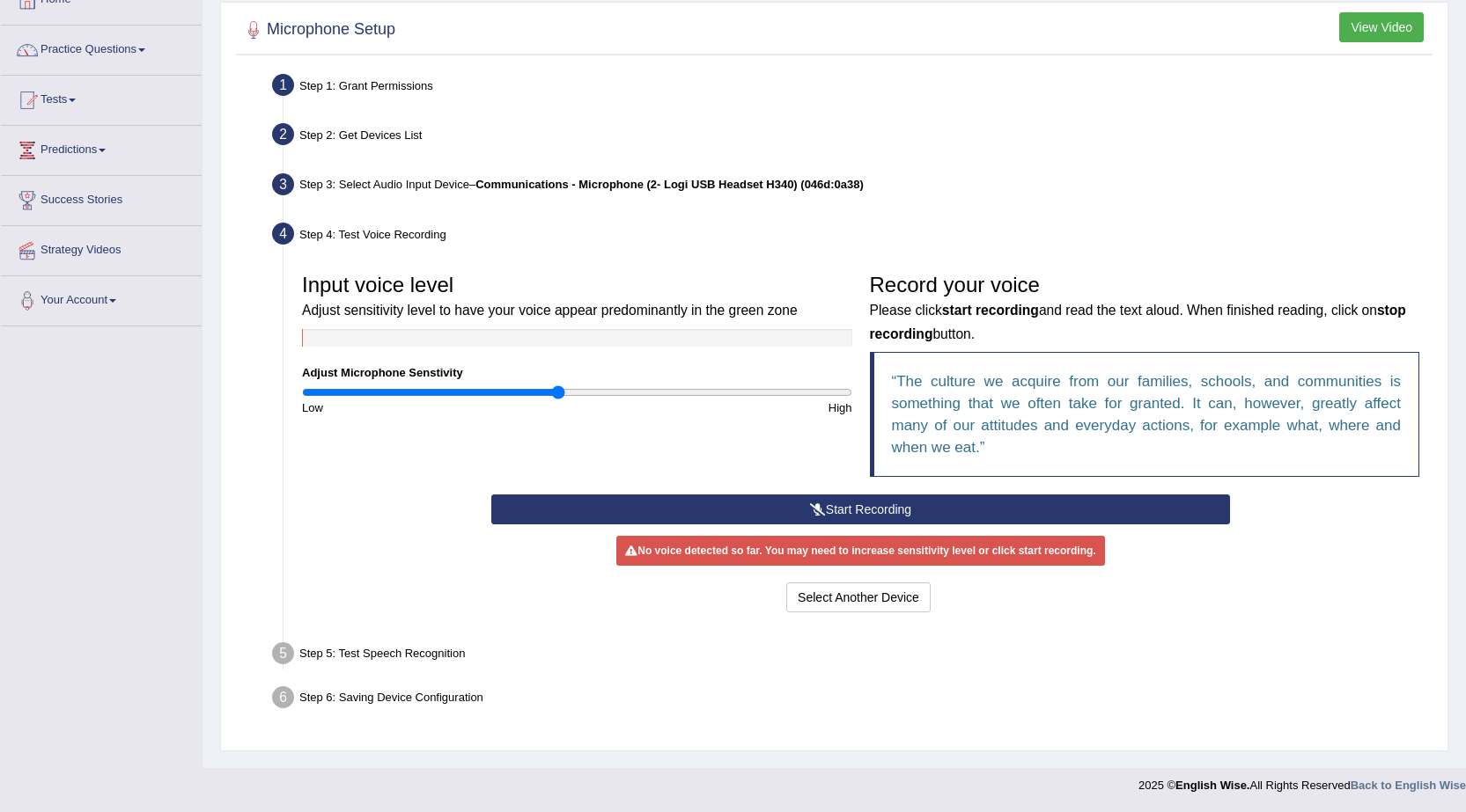
click at [835, 509] on button "Start Recording" at bounding box center [861, 509] width 738 height 30
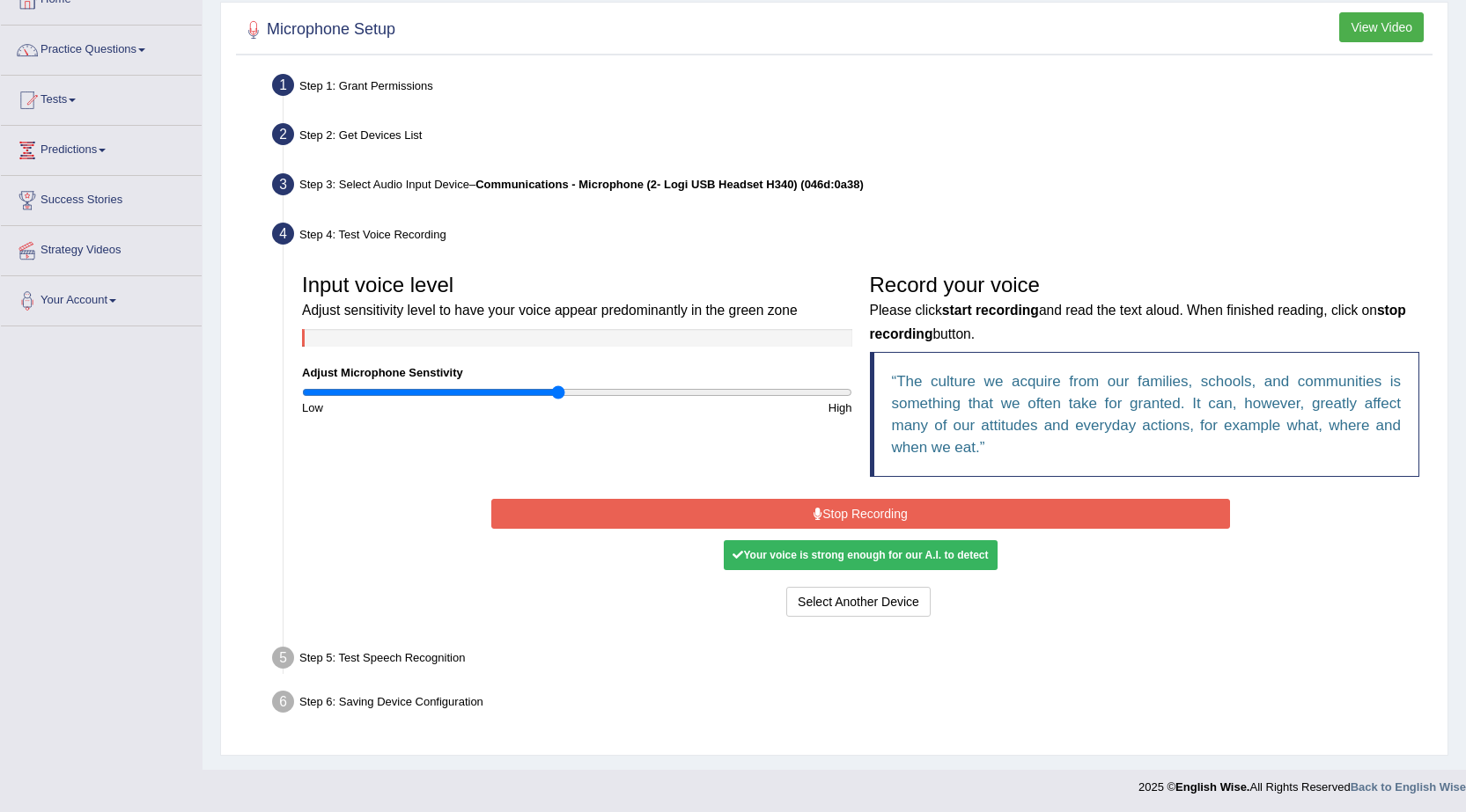
click at [835, 509] on button "Stop Recording" at bounding box center [861, 514] width 738 height 30
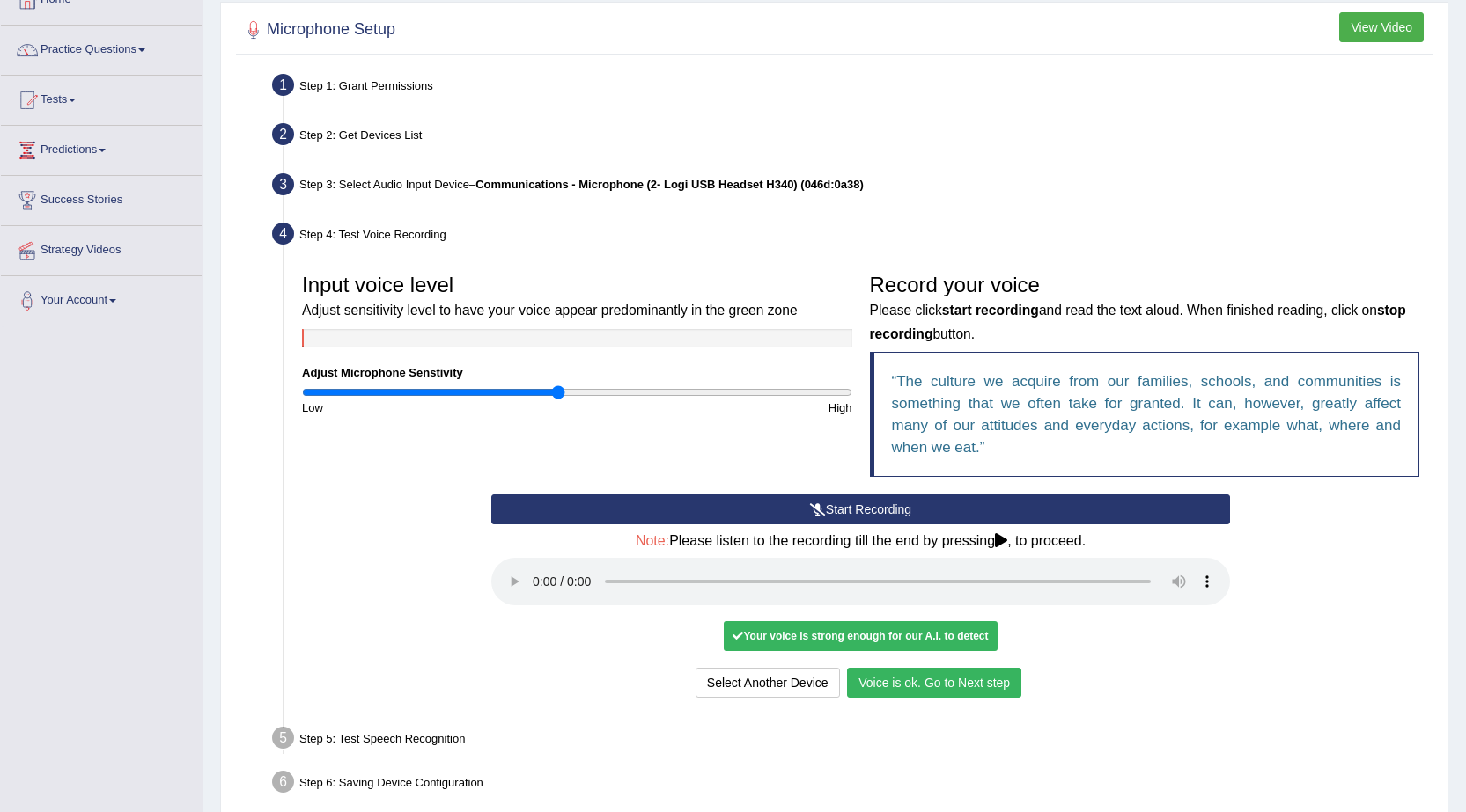
click at [873, 684] on button "Voice is ok. Go to Next step" at bounding box center [934, 683] width 174 height 30
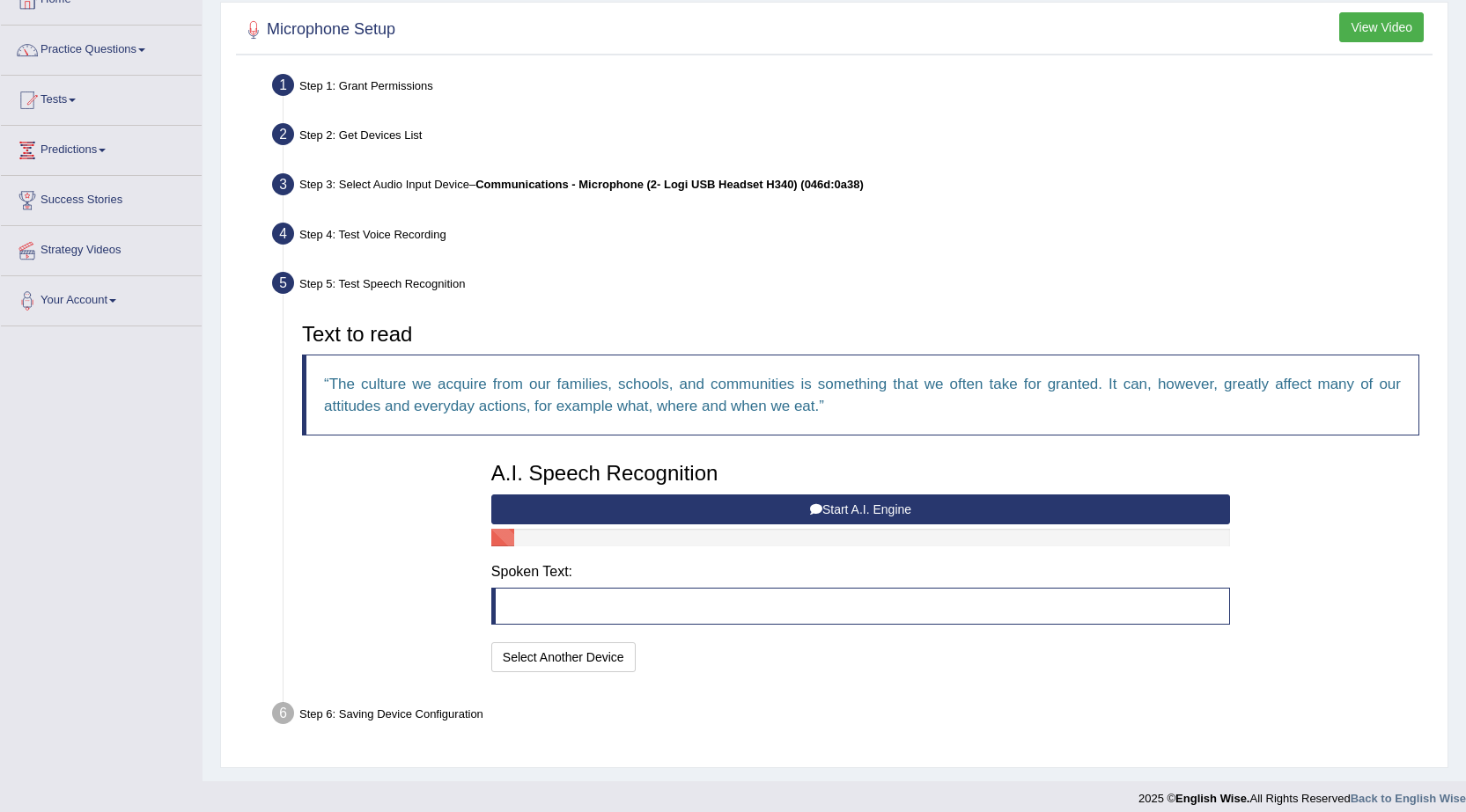
click at [782, 502] on button "Start A.I. Engine" at bounding box center [861, 509] width 738 height 30
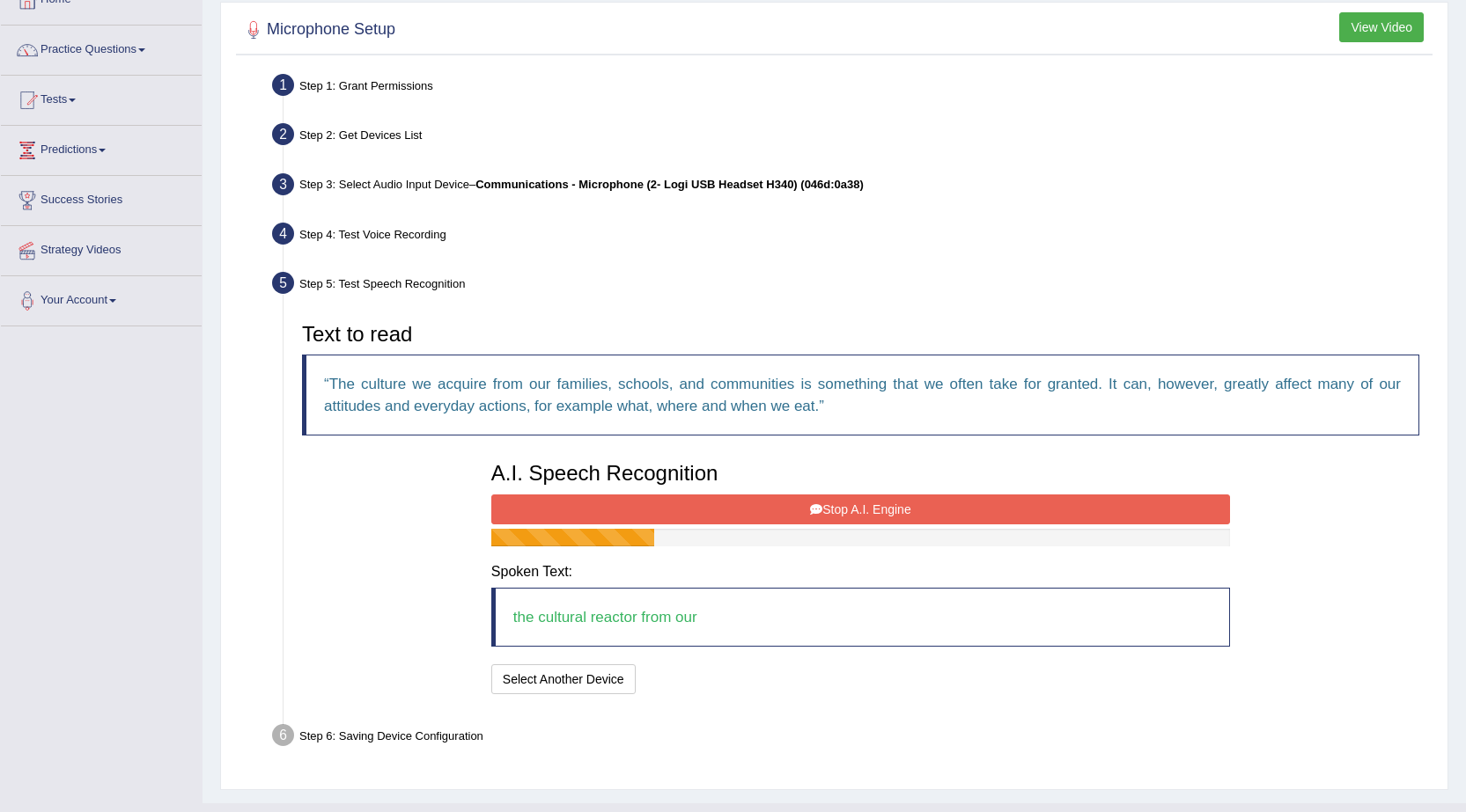
click at [782, 502] on button "Stop A.I. Engine" at bounding box center [861, 509] width 738 height 30
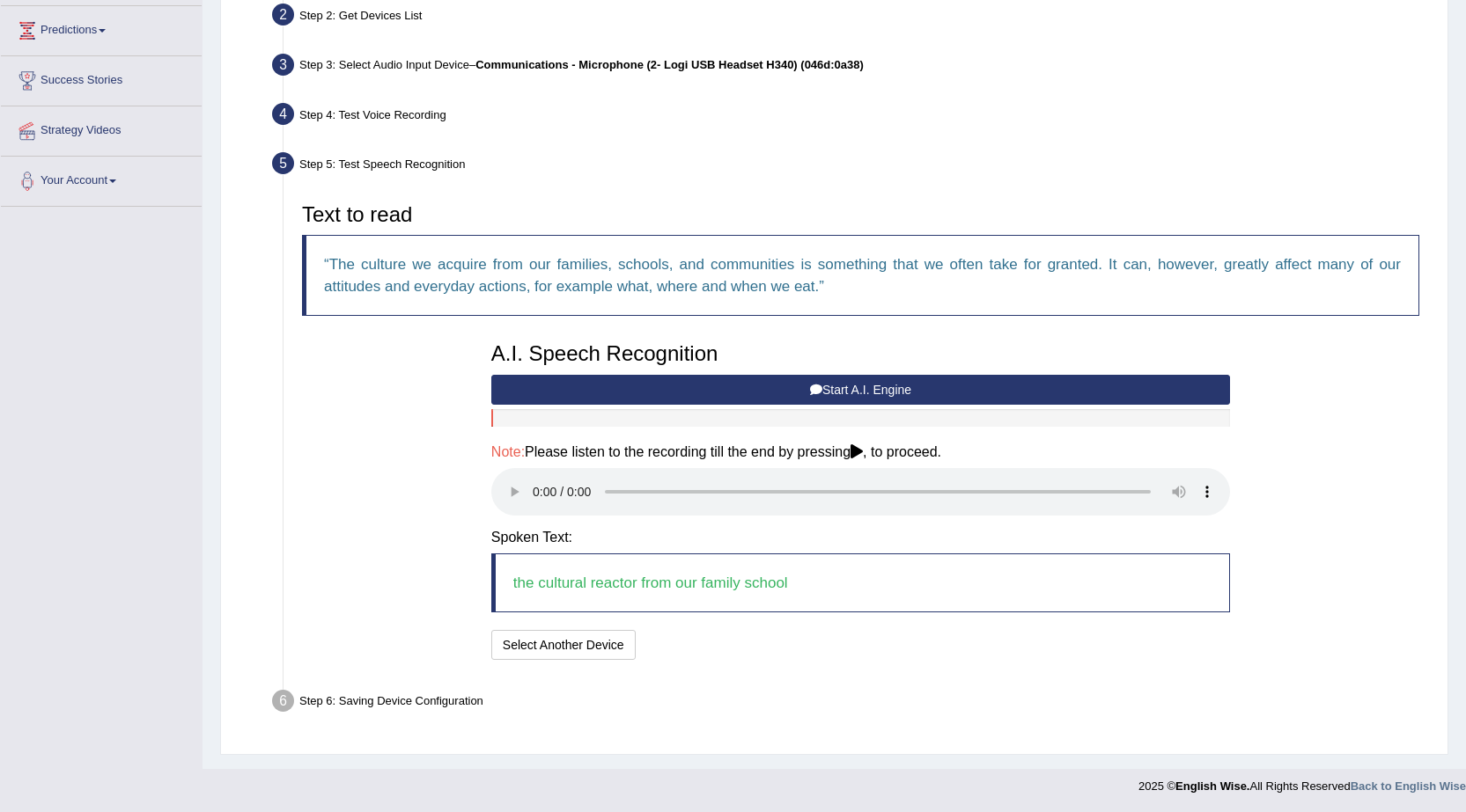
scroll to position [232, 0]
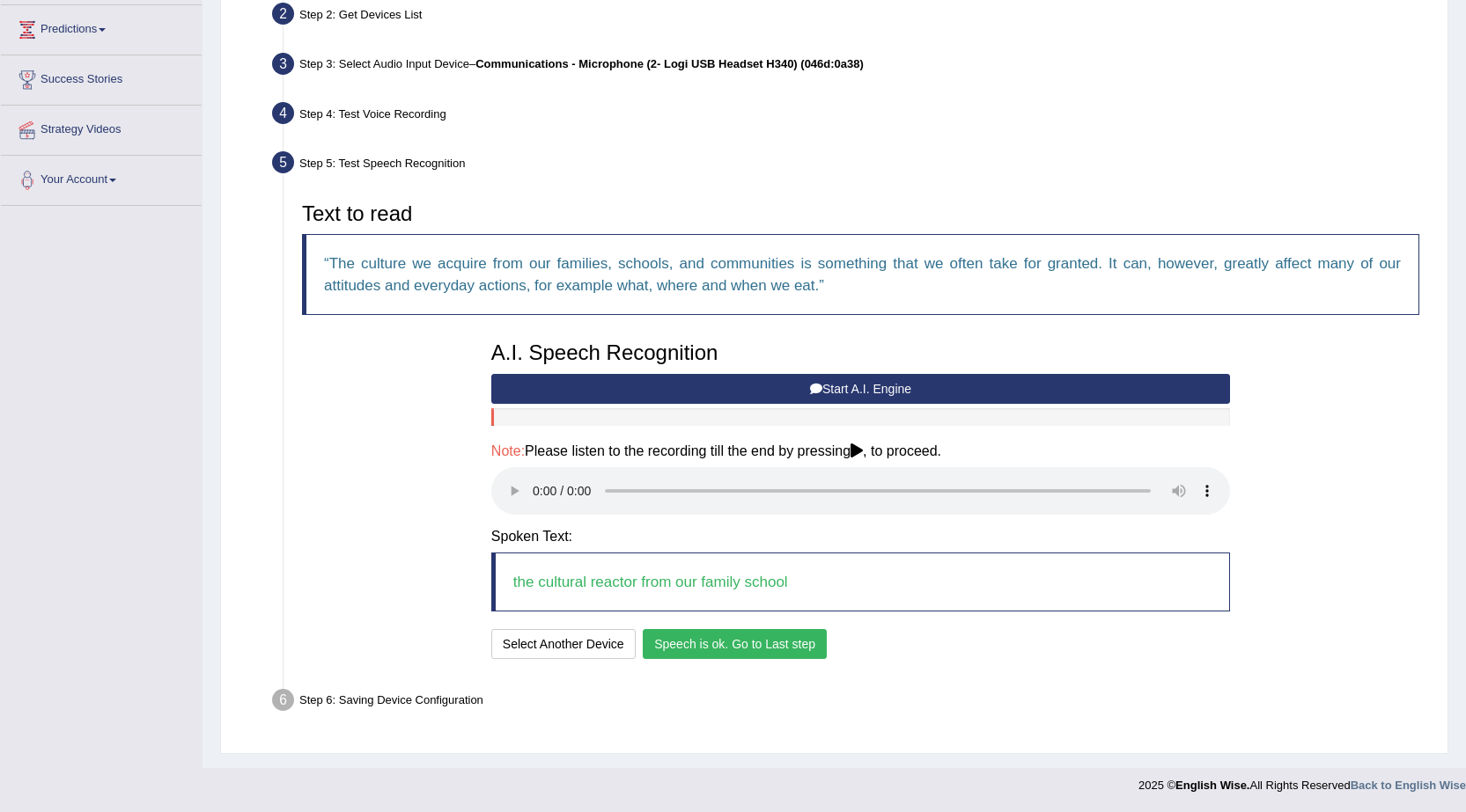
click at [710, 629] on button "Speech is ok. Go to Last step" at bounding box center [733, 644] width 184 height 30
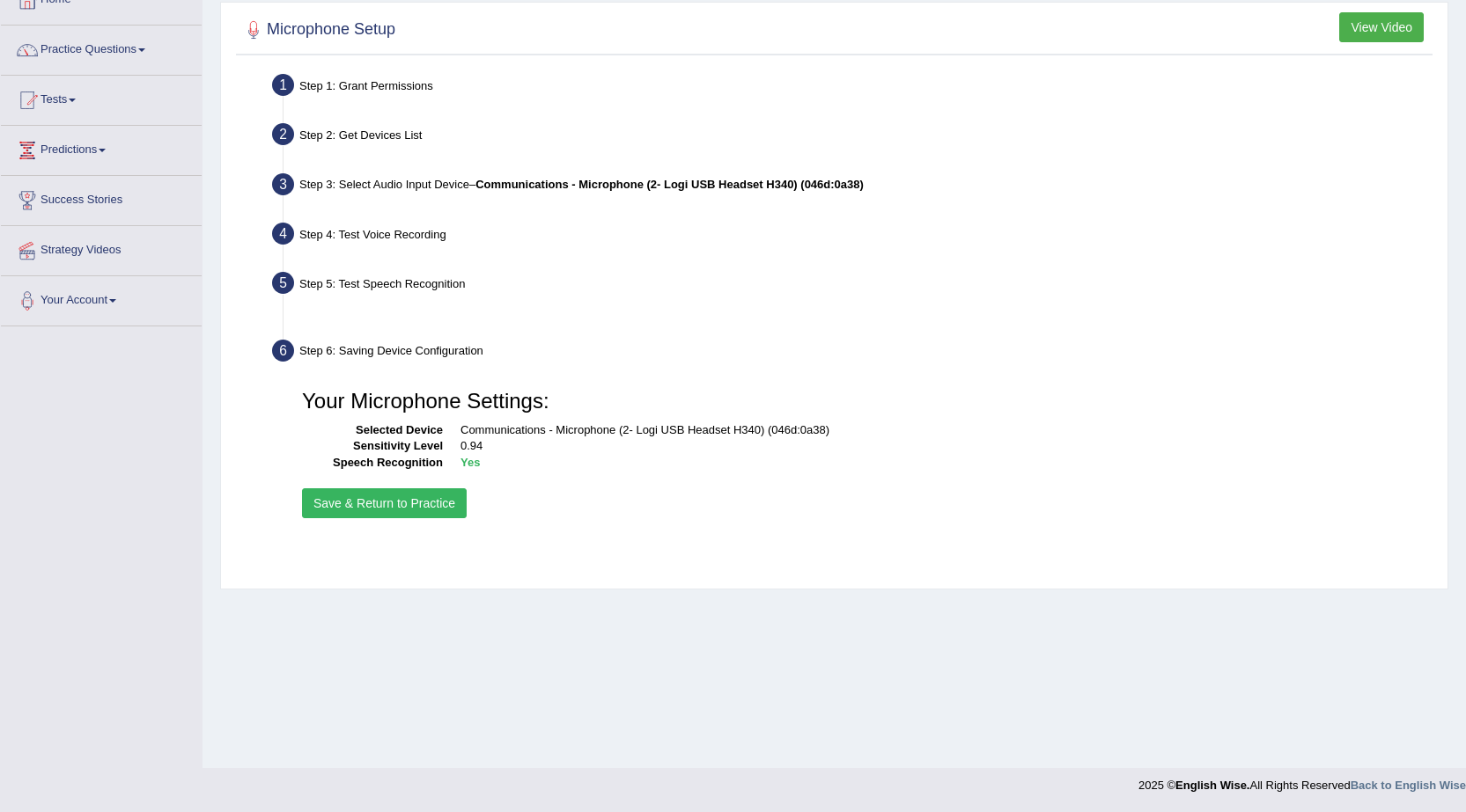
scroll to position [112, 0]
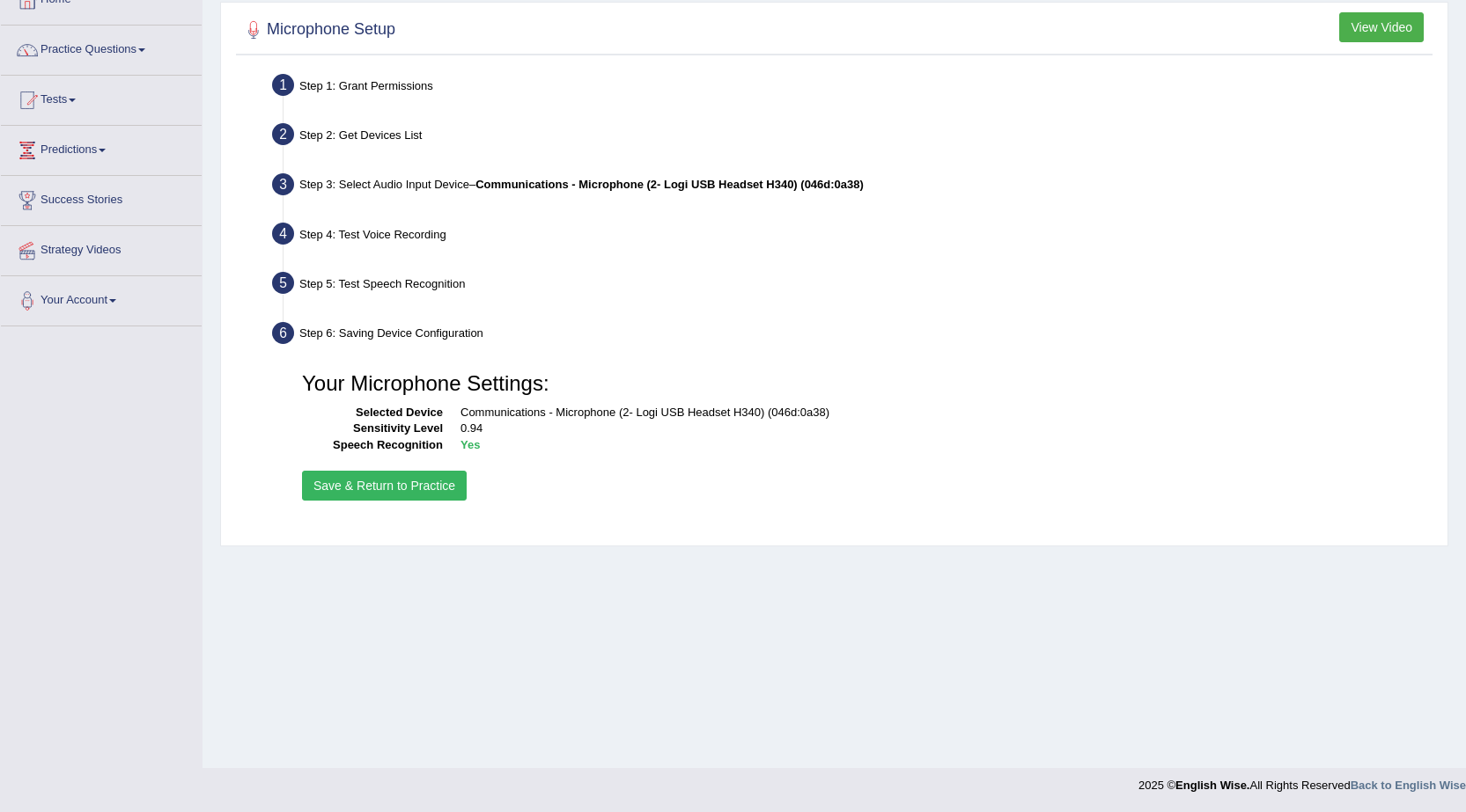
click at [422, 501] on button "Save & Return to Practice" at bounding box center [384, 486] width 164 height 30
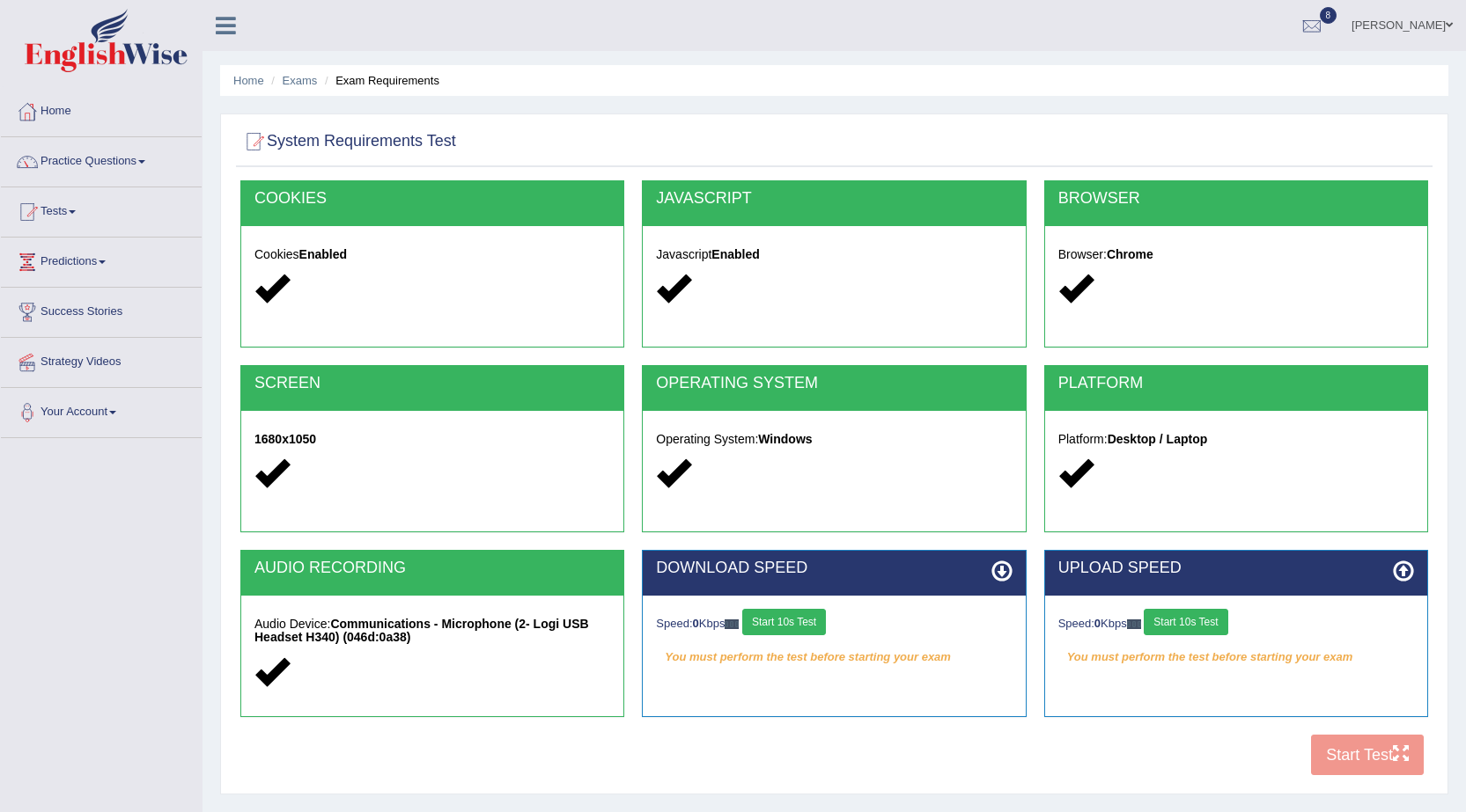
click at [790, 624] on button "Start 10s Test" at bounding box center [784, 622] width 84 height 26
click at [1178, 627] on button "Start 10s Test" at bounding box center [1185, 622] width 84 height 26
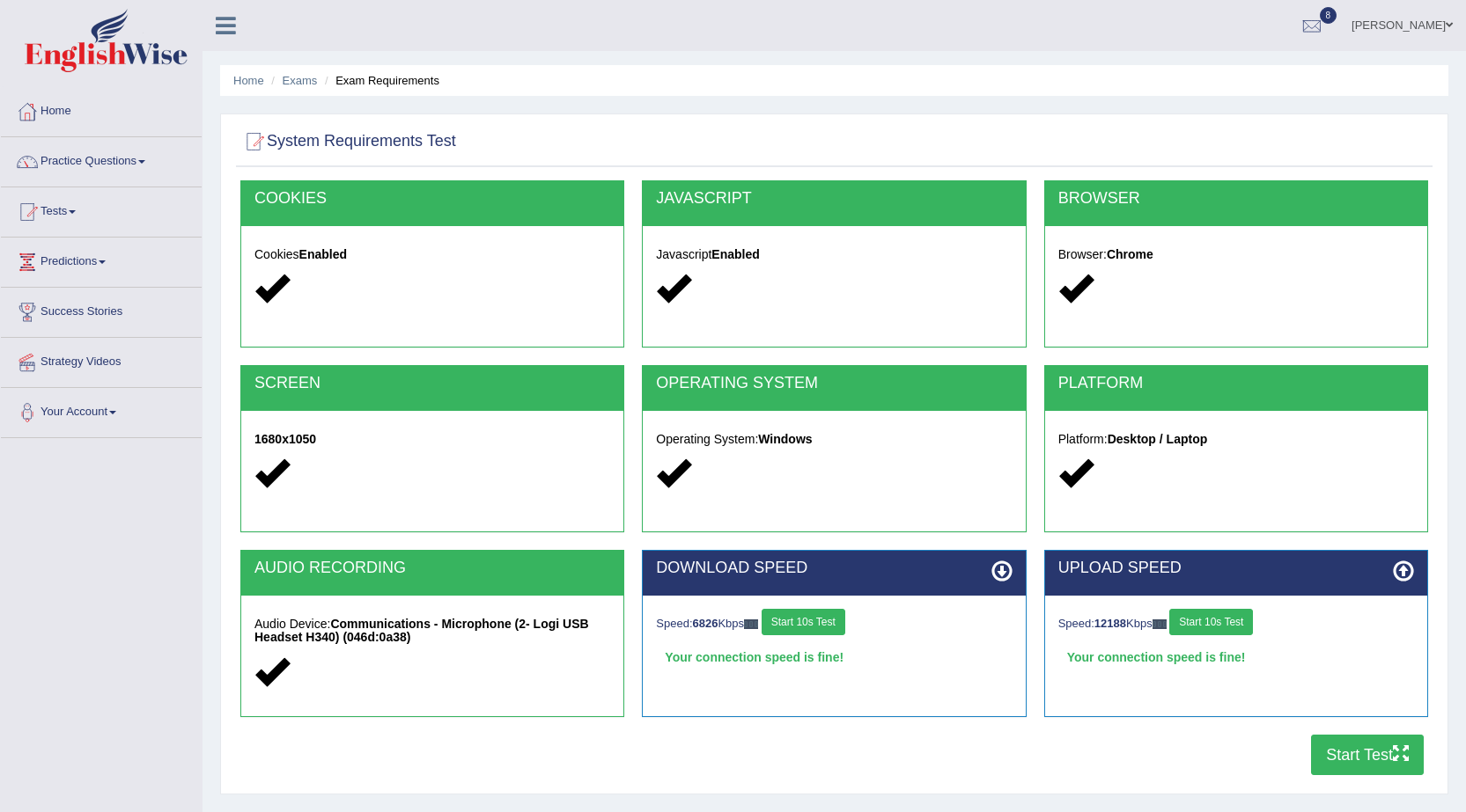
click at [1322, 744] on button "Start Test" at bounding box center [1367, 756] width 113 height 41
click at [1381, 770] on button "Start Test" at bounding box center [1367, 756] width 113 height 41
drag, startPoint x: 1054, startPoint y: 756, endPoint x: 1290, endPoint y: 784, distance: 237.7
click at [1290, 784] on div "COOKIES Cookies Enabled JAVASCRIPT Javascript Enabled BROWSER Browser: Chrome S…" at bounding box center [834, 483] width 1196 height 605
click at [809, 633] on button "Start 10s Test" at bounding box center [803, 622] width 84 height 26
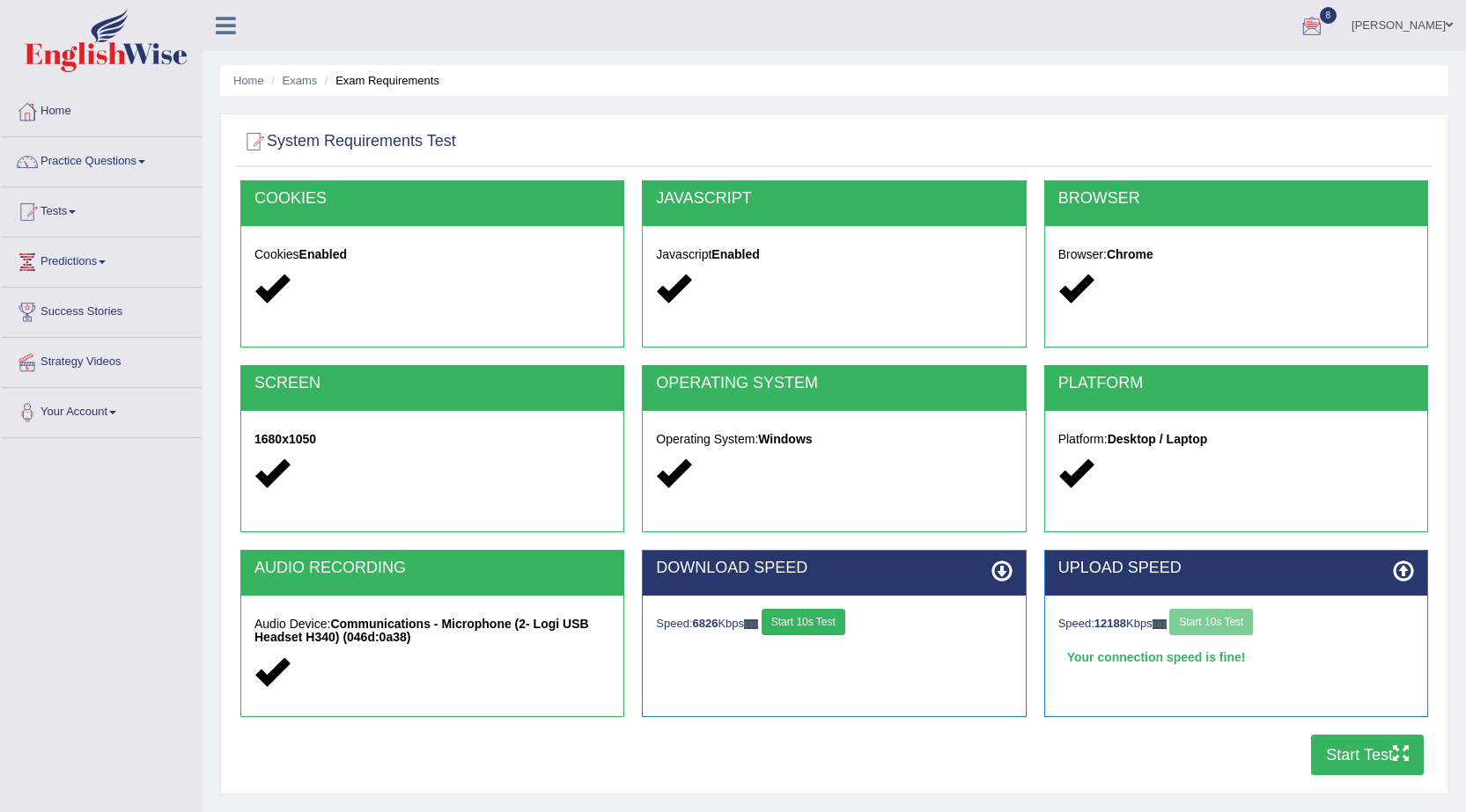
click at [812, 626] on button "Start 10s Test" at bounding box center [803, 622] width 84 height 26
click at [1235, 626] on button "Start 10s Test" at bounding box center [1210, 622] width 84 height 26
click at [1224, 628] on button "Start 10s Test" at bounding box center [1205, 622] width 84 height 26
click at [1343, 755] on button "Start Test" at bounding box center [1367, 756] width 113 height 41
